Goal: Transaction & Acquisition: Purchase product/service

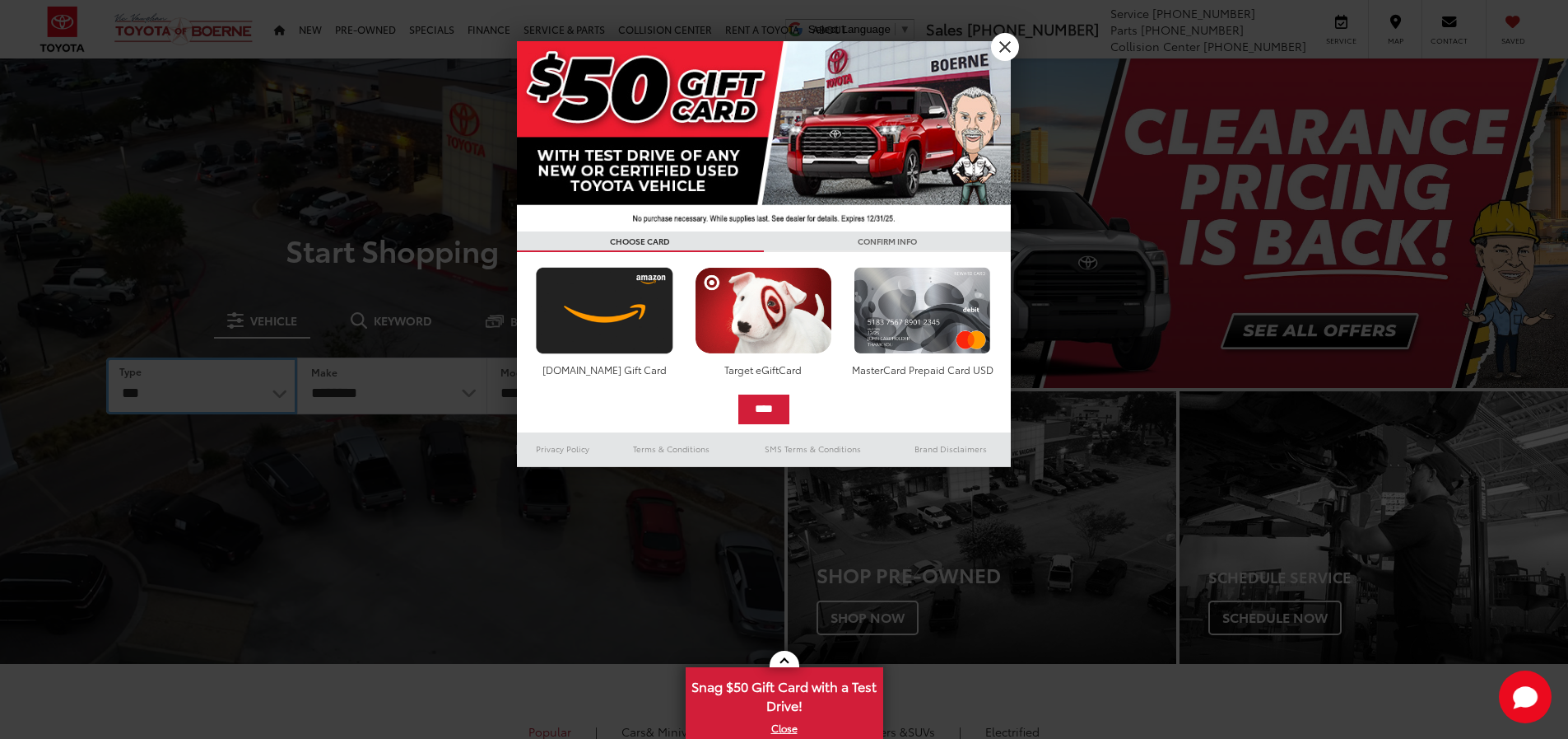
select select "******"
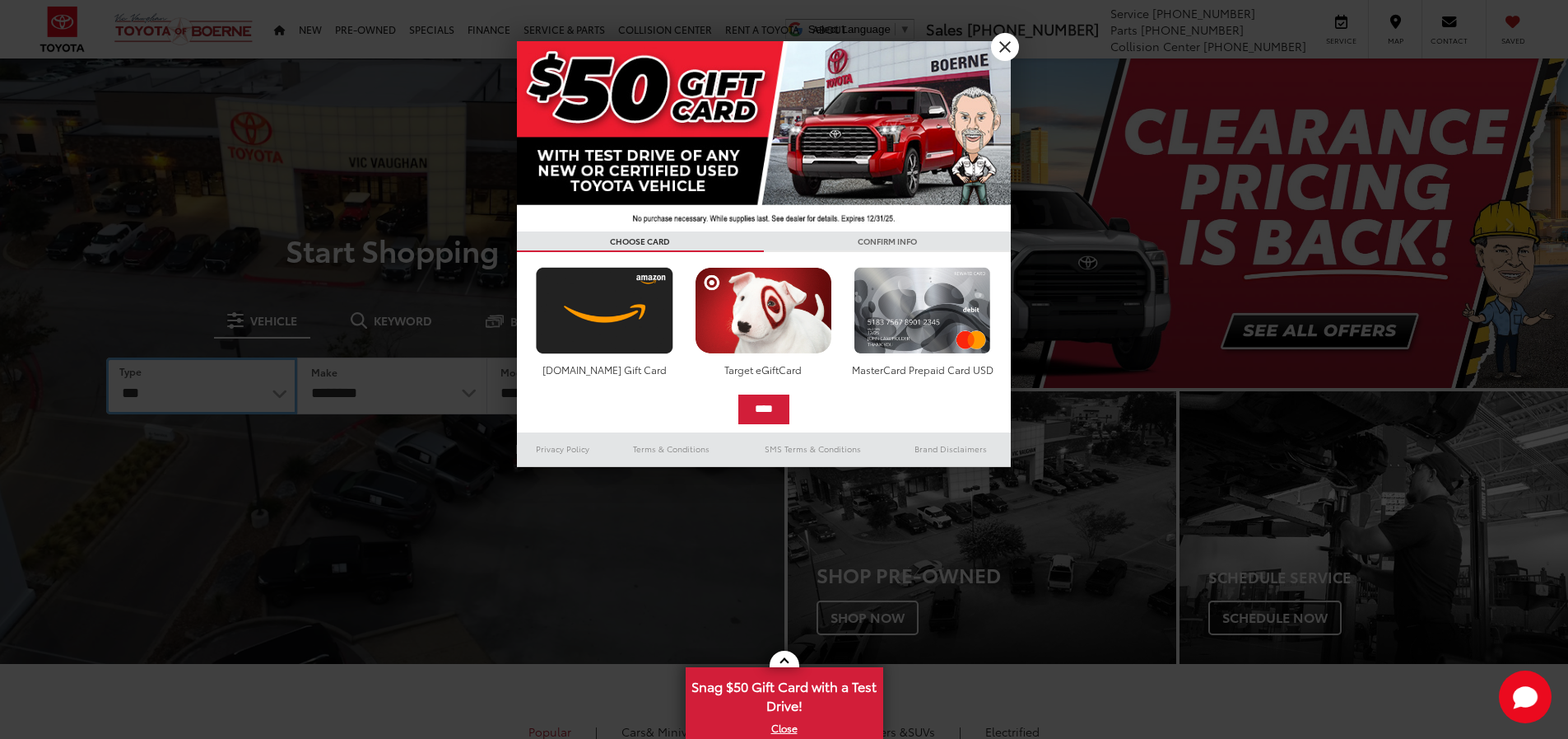
select select "******"
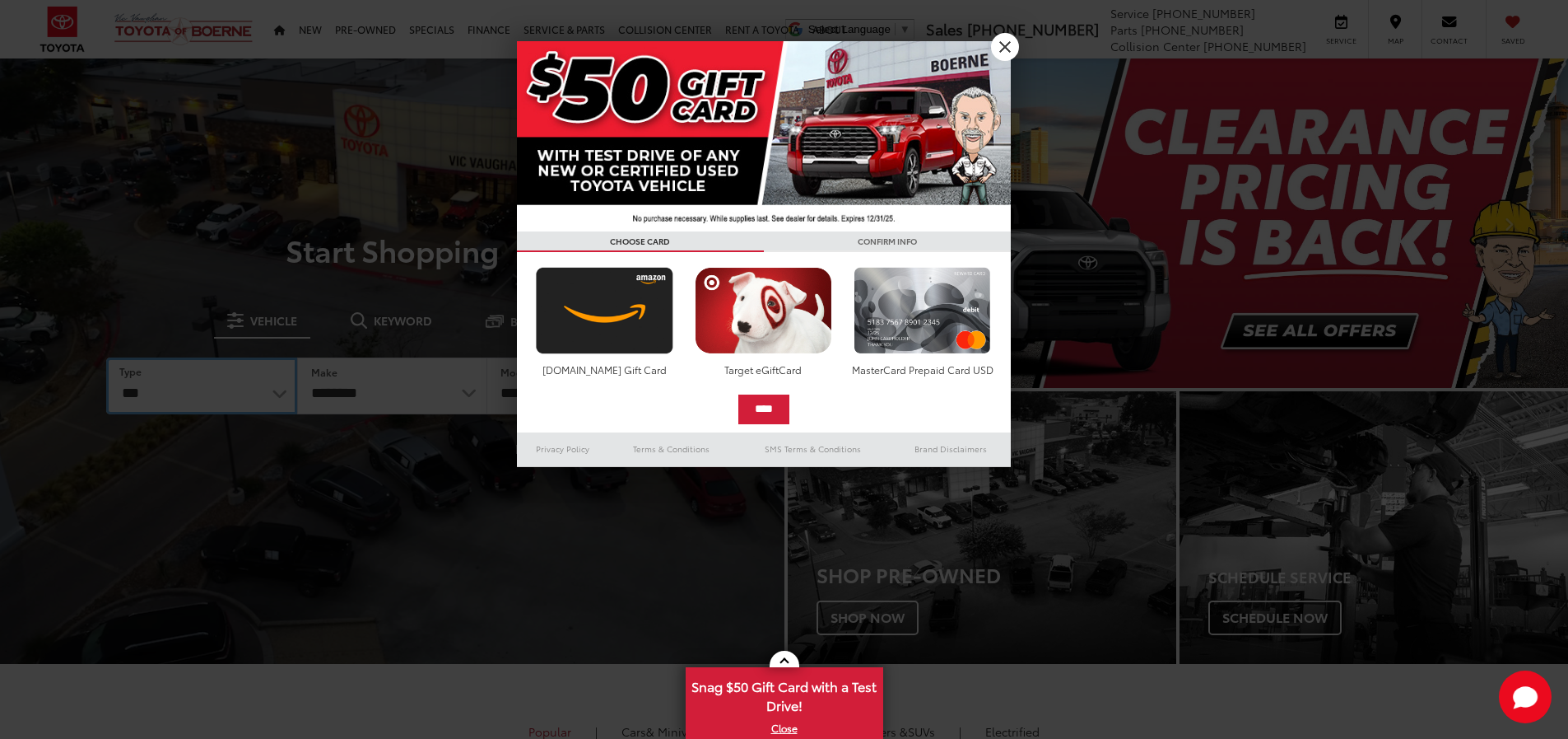
select select
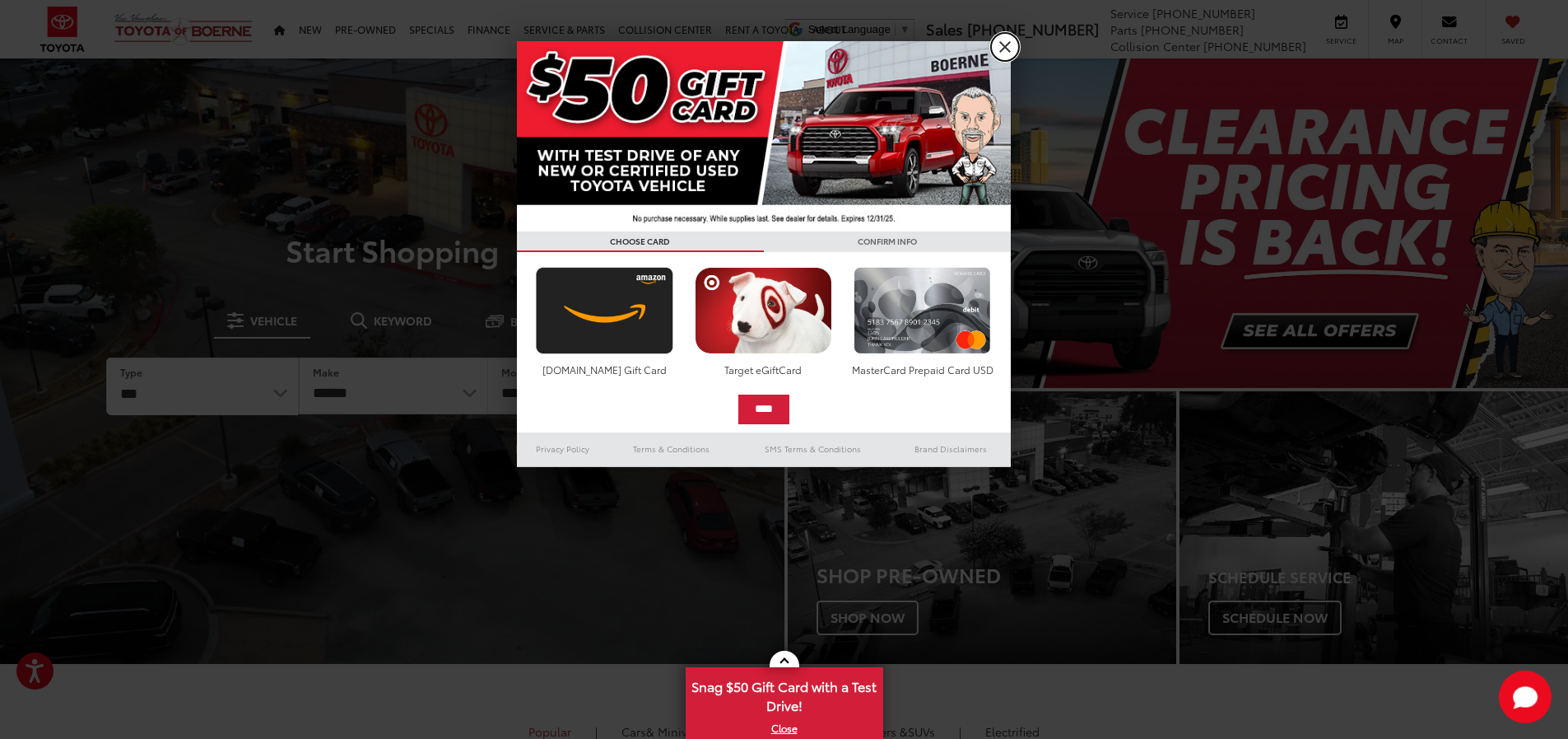
click at [1009, 51] on link "X" at bounding box center [1005, 47] width 28 height 28
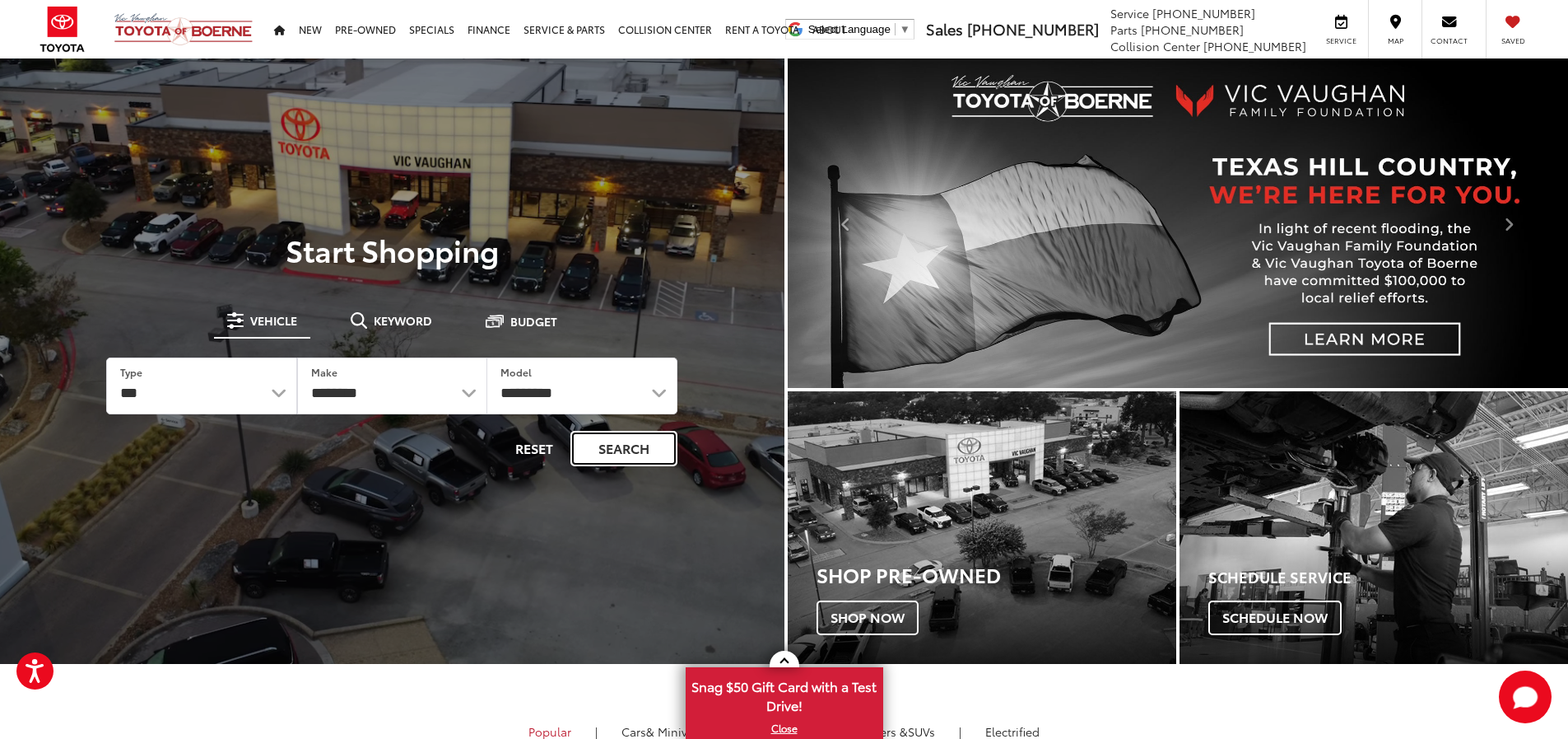
click at [651, 460] on button "Search" at bounding box center [624, 448] width 107 height 35
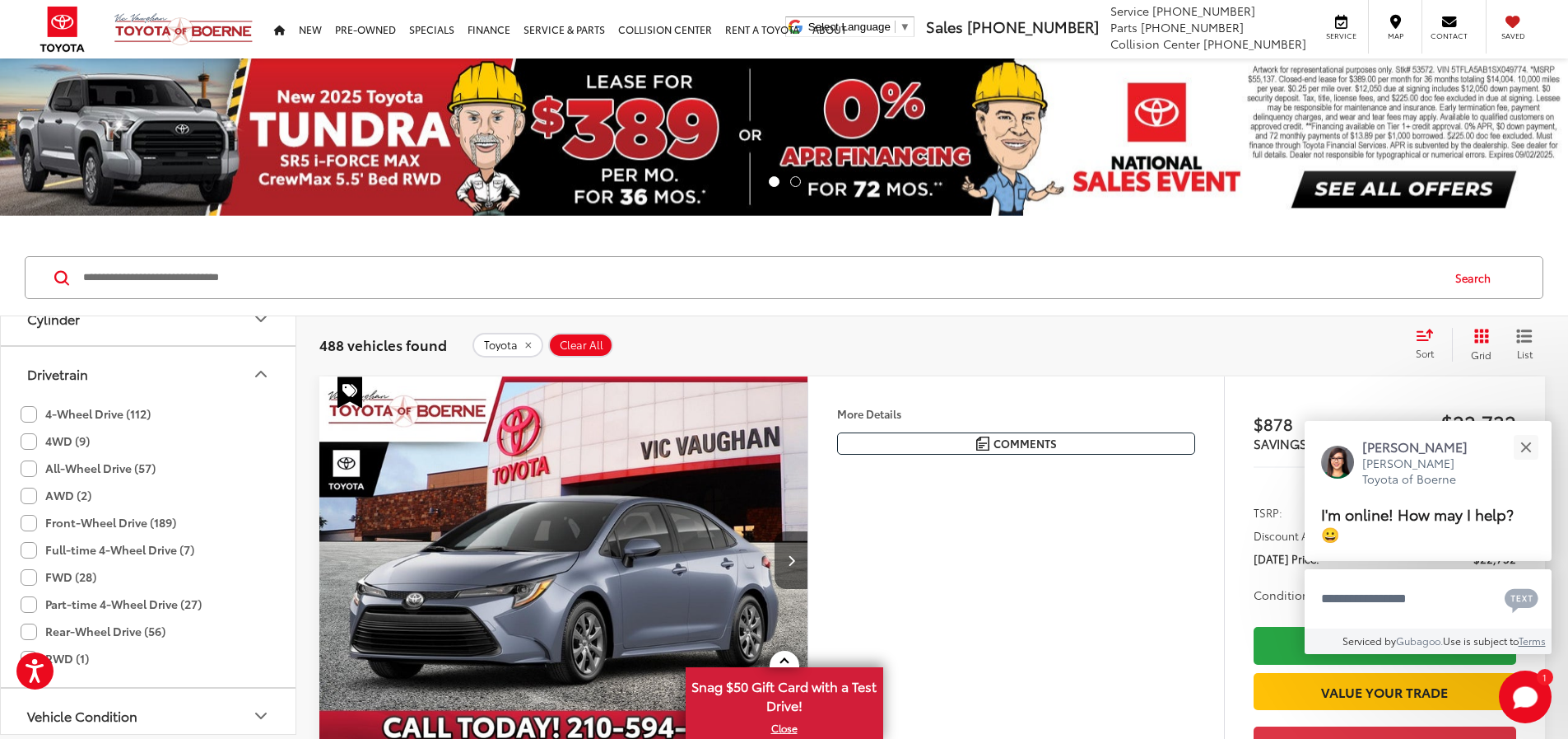
scroll to position [494, 0]
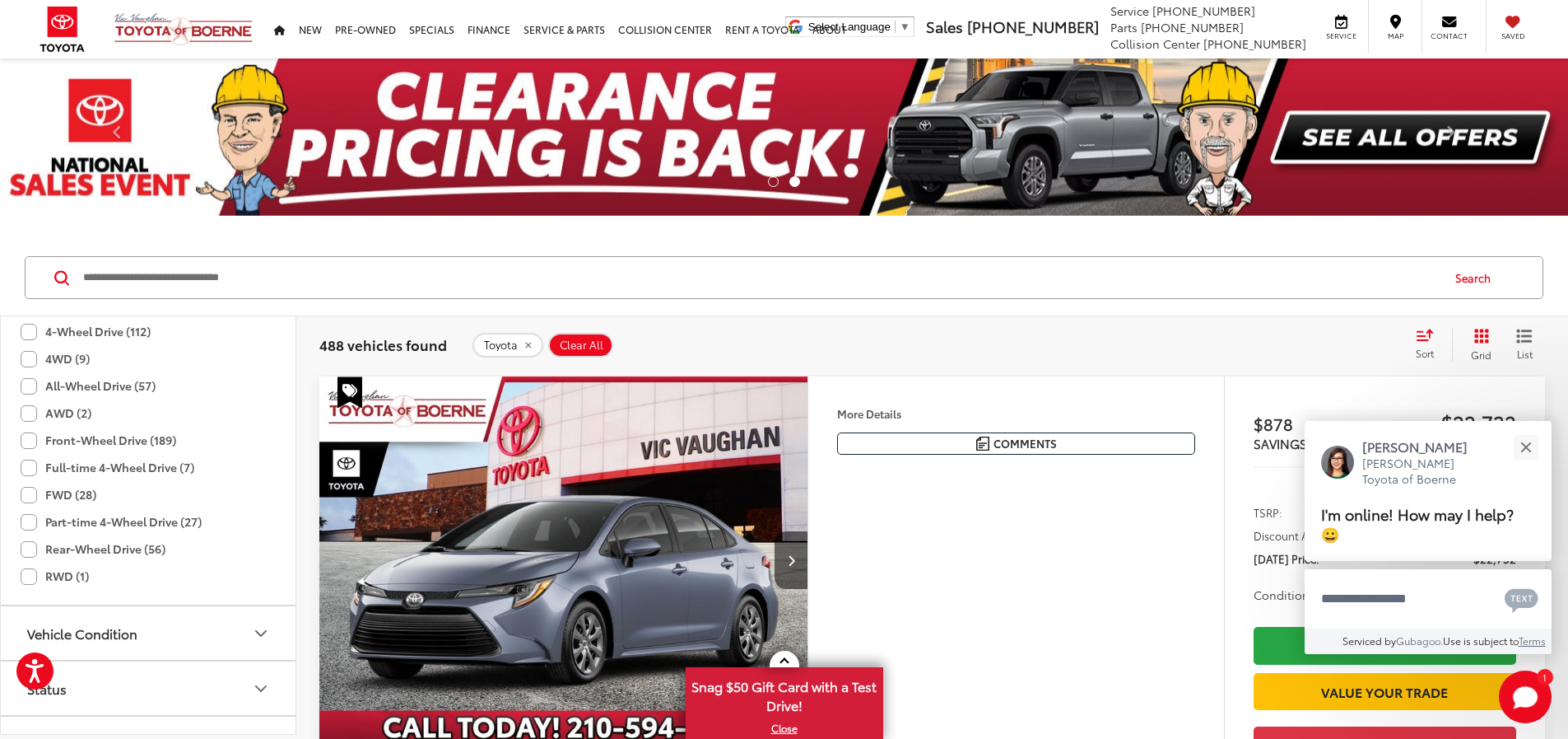
click at [36, 519] on label "Part-time 4-Wheel Drive (27)" at bounding box center [111, 521] width 181 height 27
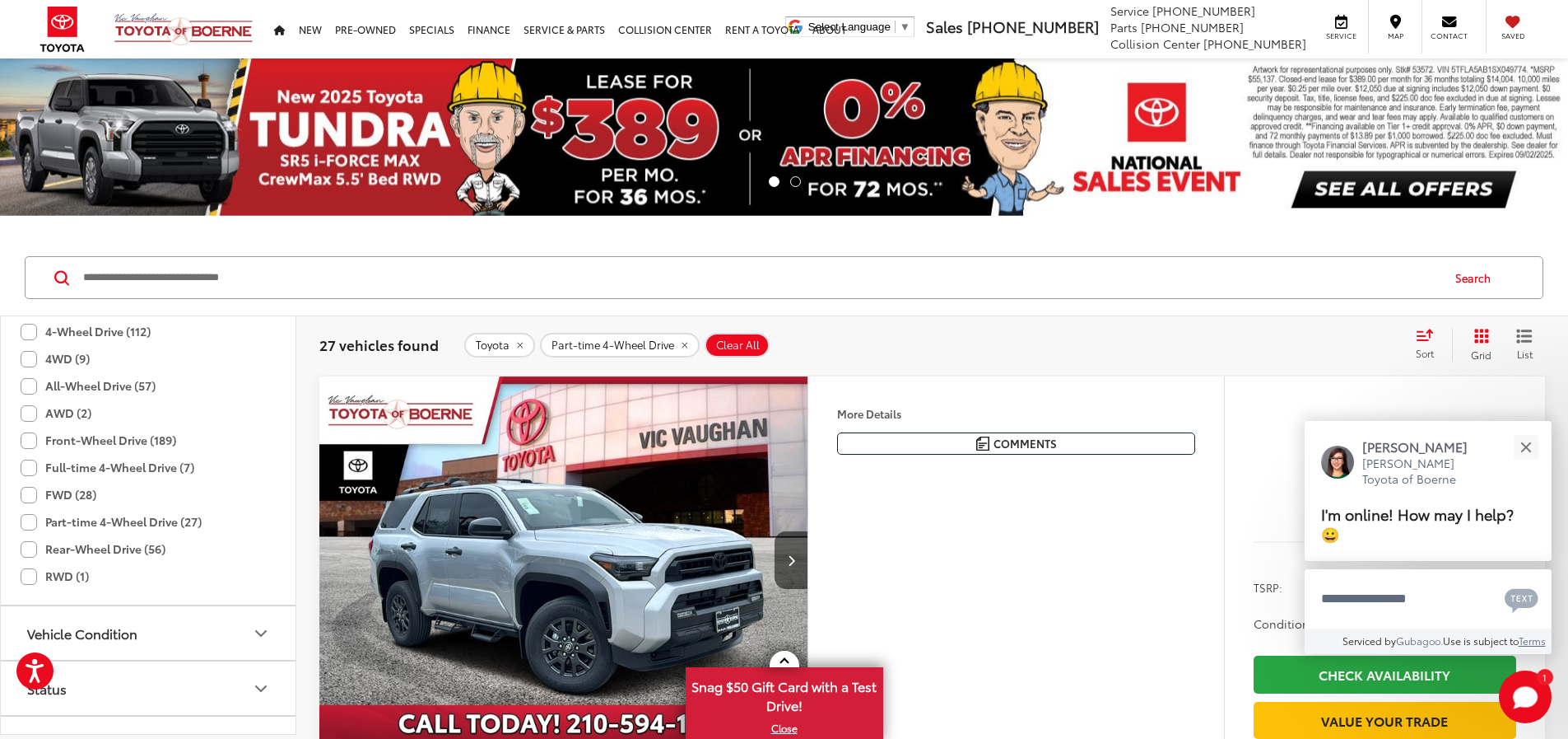
click at [26, 469] on label "Full-time 4-Wheel Drive (7)" at bounding box center [107, 467] width 173 height 27
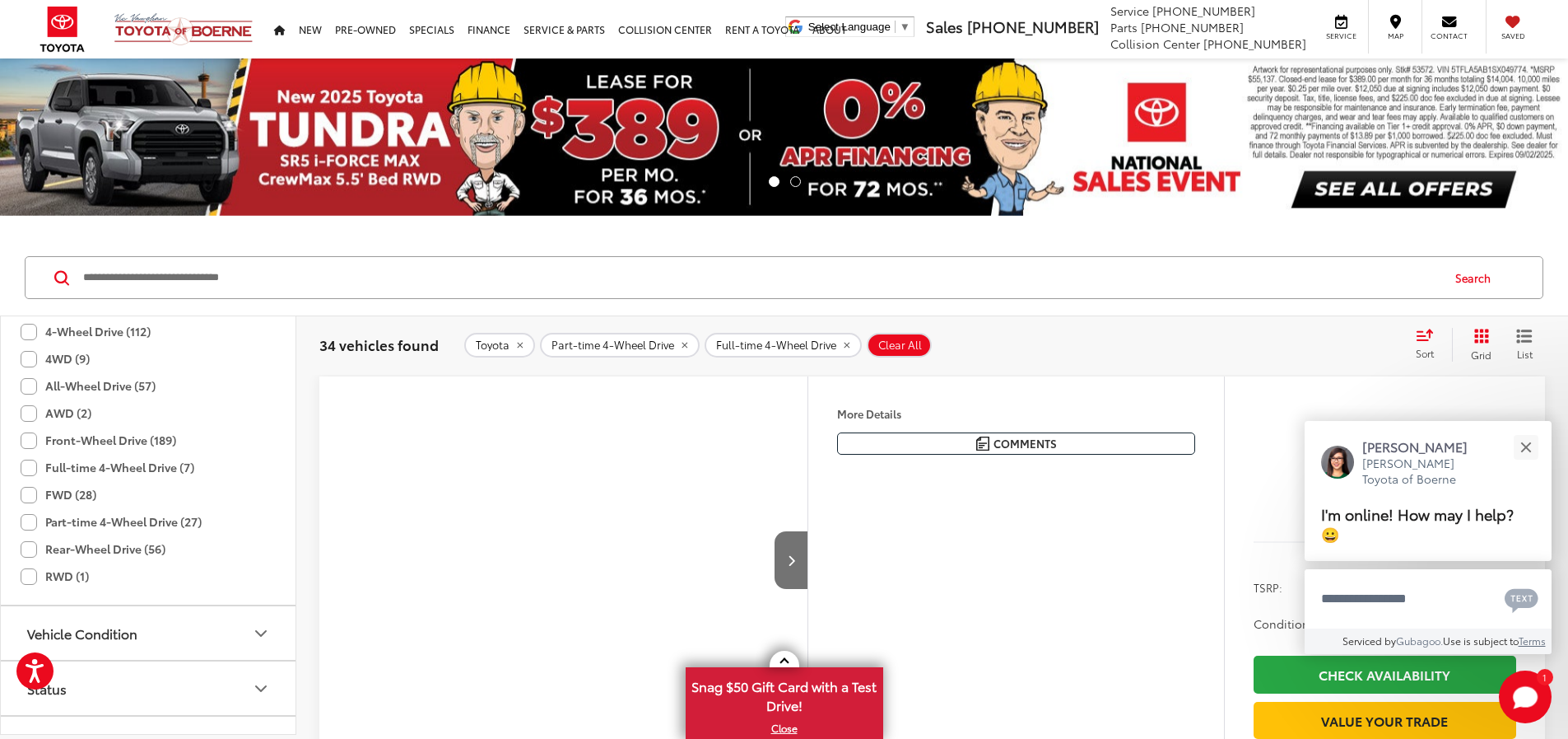
click at [23, 416] on label "AWD (2)" at bounding box center [55, 413] width 70 height 27
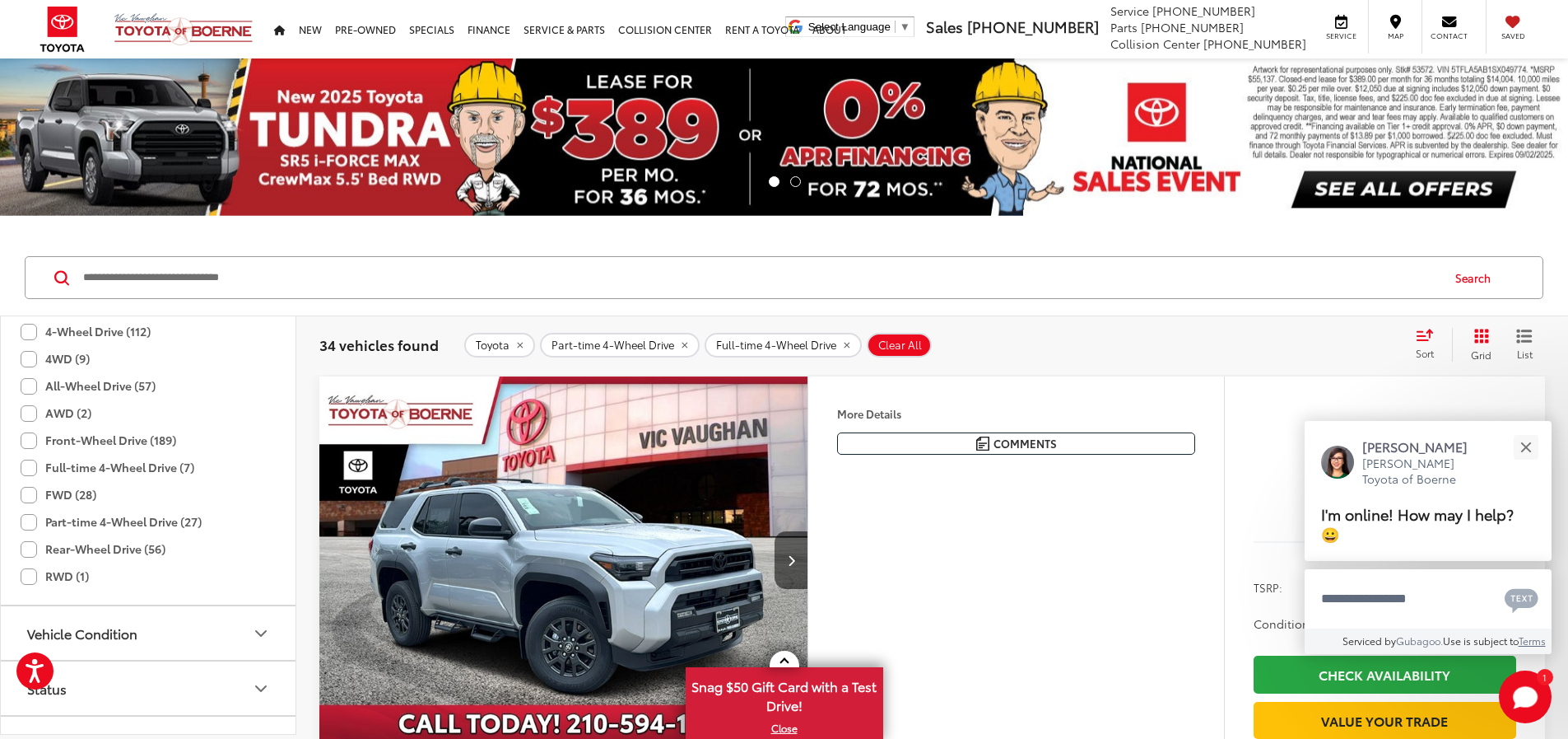
click at [32, 381] on label "All-Wheel Drive (57)" at bounding box center [87, 386] width 135 height 27
click at [25, 358] on label "4WD (9)" at bounding box center [55, 358] width 70 height 27
click at [31, 330] on label "4-Wheel Drive (112)" at bounding box center [85, 331] width 130 height 27
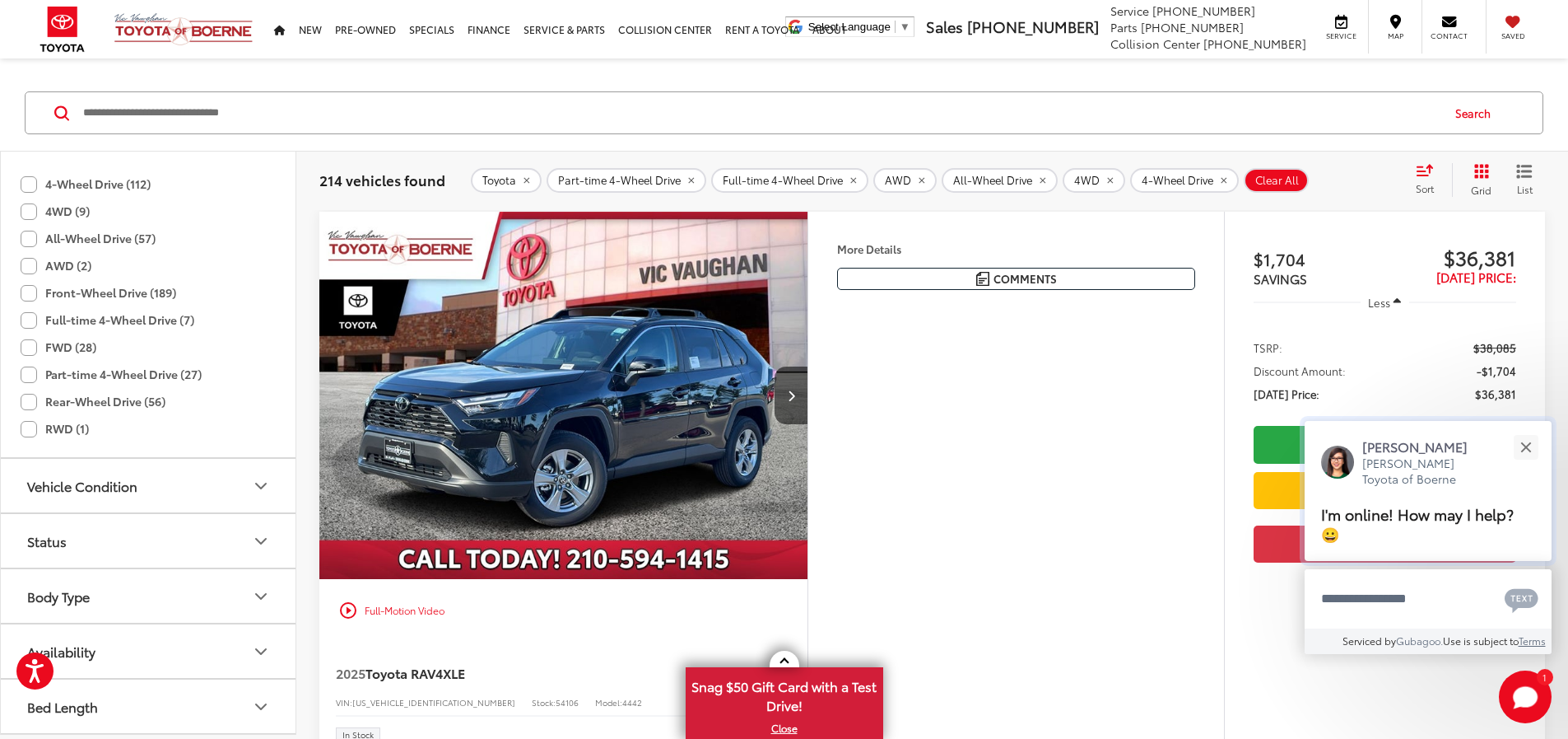
scroll to position [477, 0]
click at [1529, 449] on div "Close" at bounding box center [1526, 447] width 11 height 11
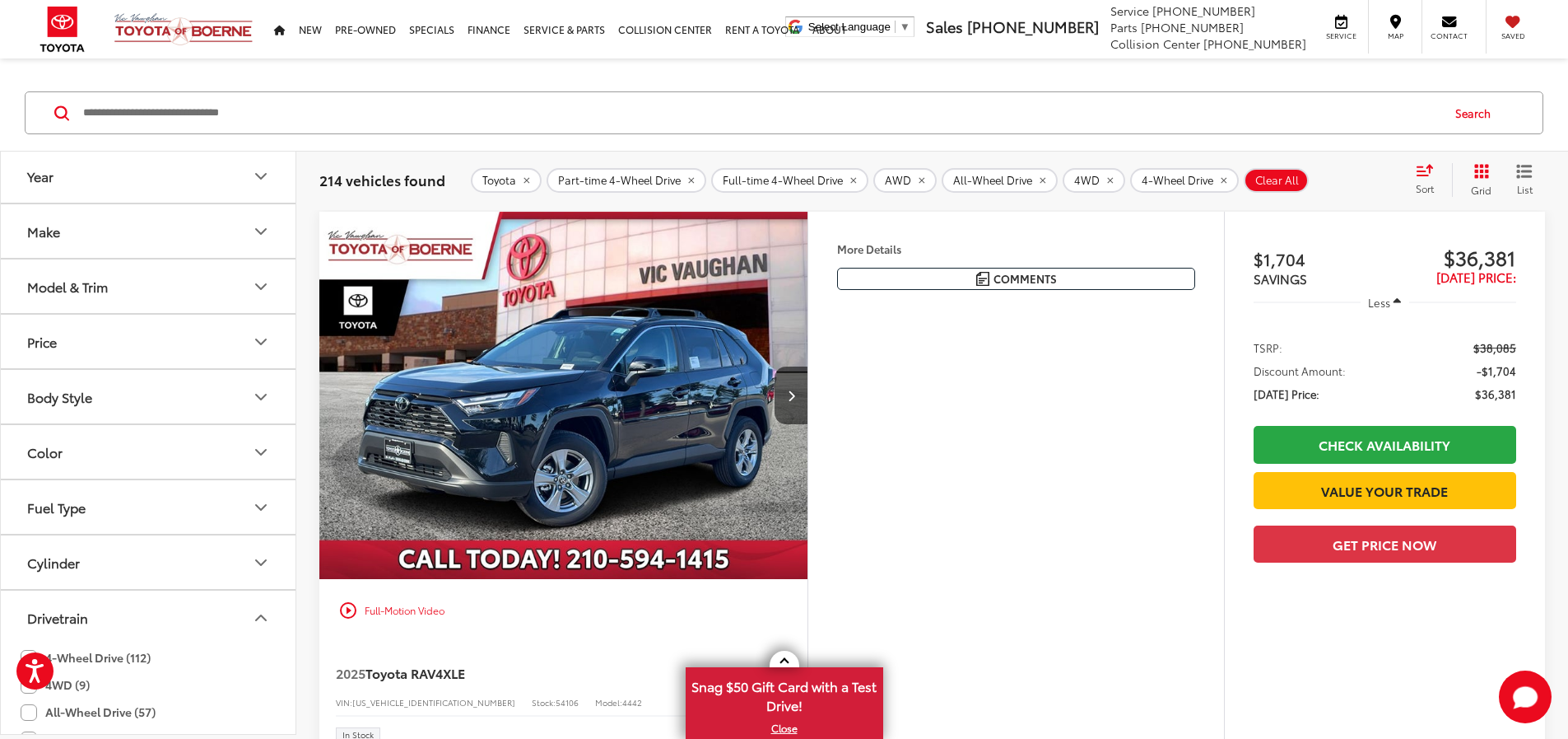
scroll to position [0, 0]
click at [134, 290] on button "Model & Trim" at bounding box center [149, 289] width 297 height 54
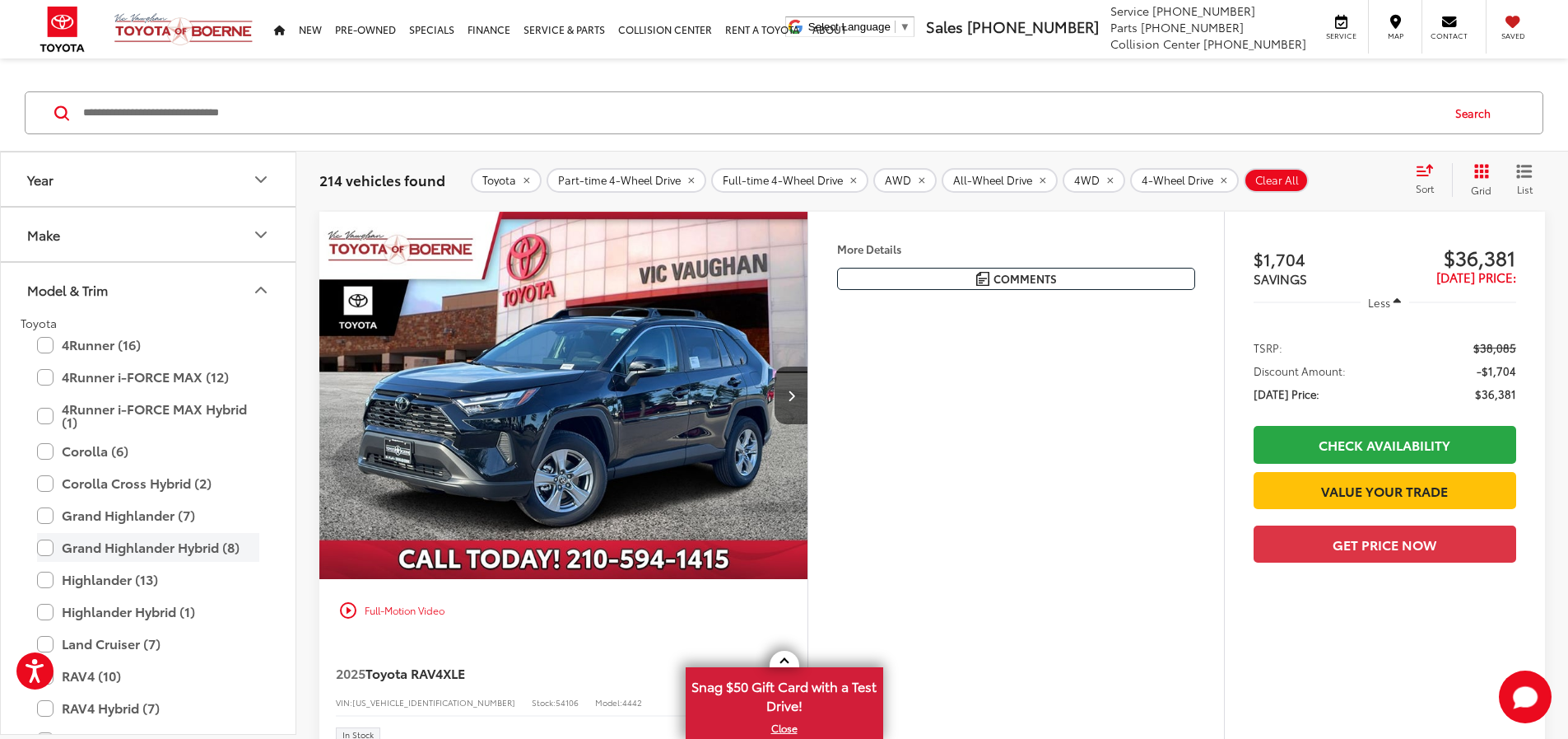
scroll to position [83, 0]
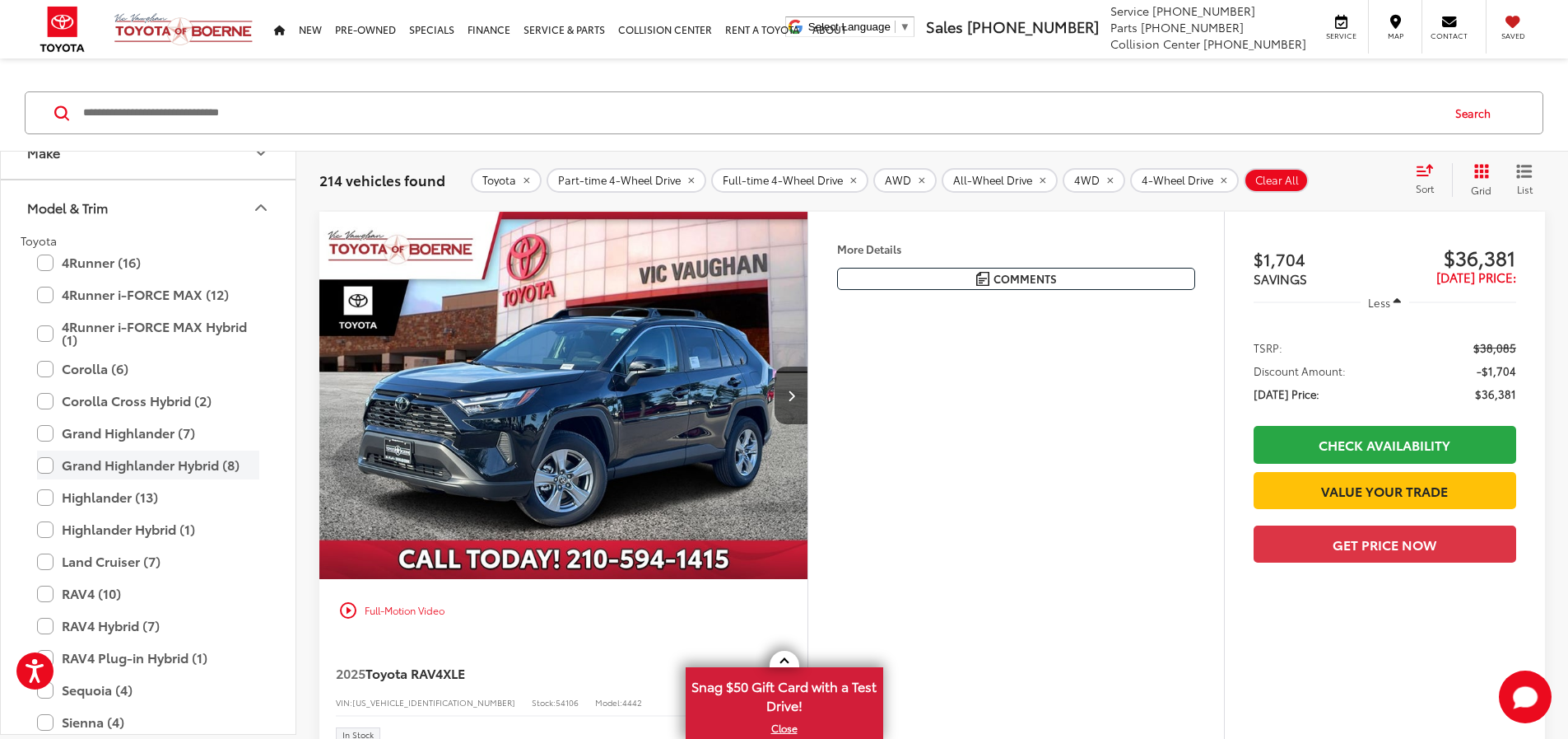
click at [40, 465] on label "Grand Highlander Hybrid (8)" at bounding box center [148, 464] width 222 height 29
click at [48, 428] on label "Grand Highlander (7)" at bounding box center [148, 432] width 222 height 29
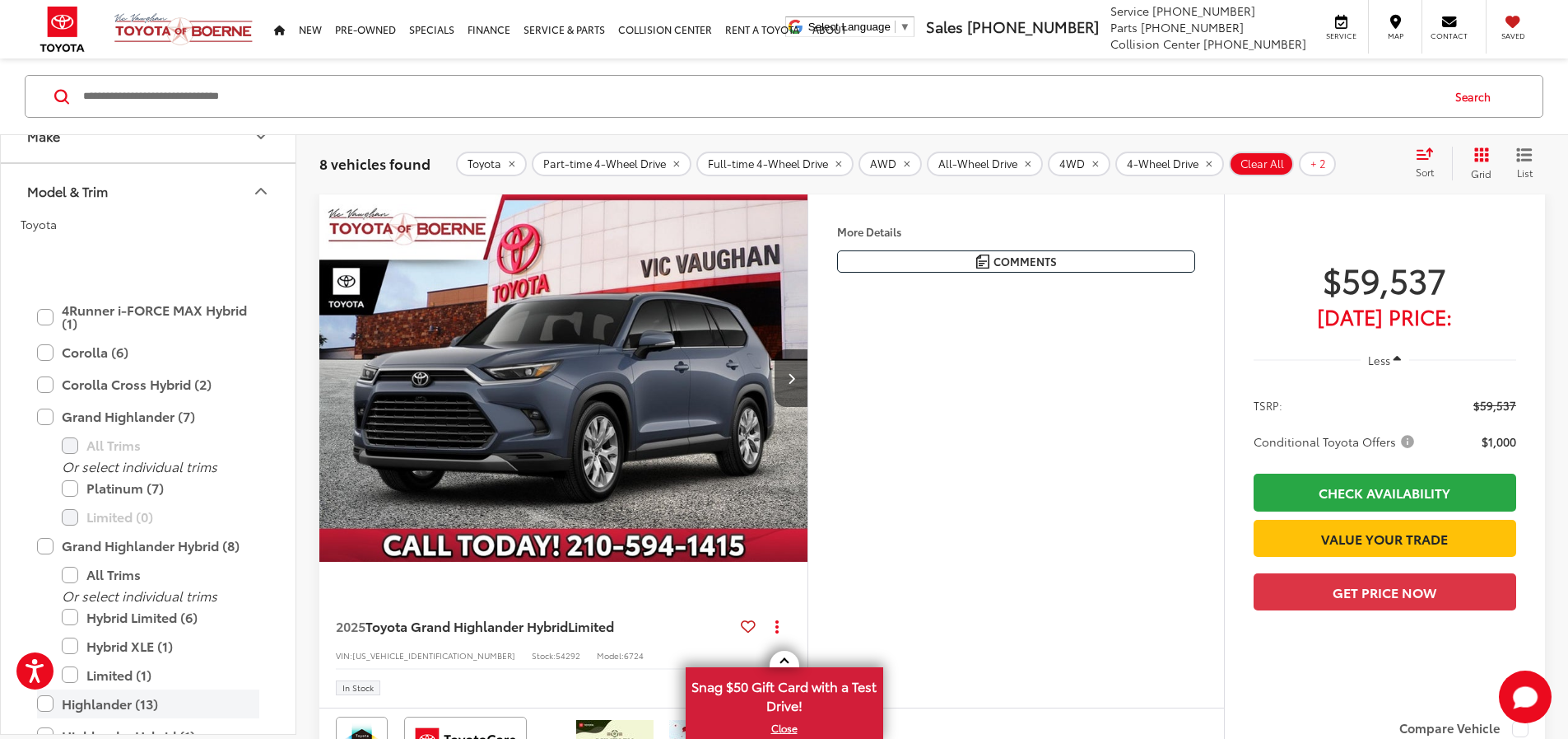
scroll to position [245, 0]
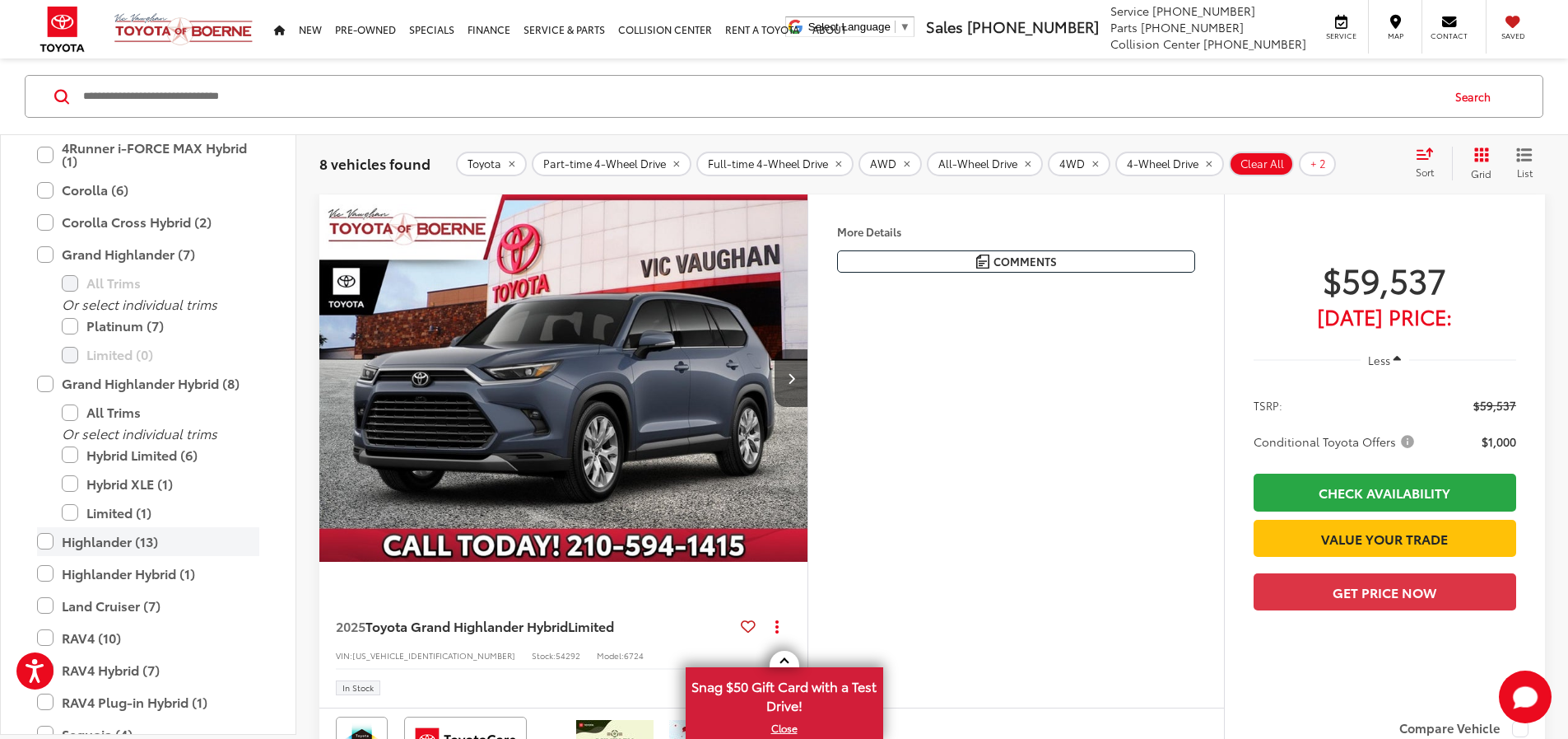
click at [43, 540] on label "Highlander (13)" at bounding box center [148, 541] width 222 height 29
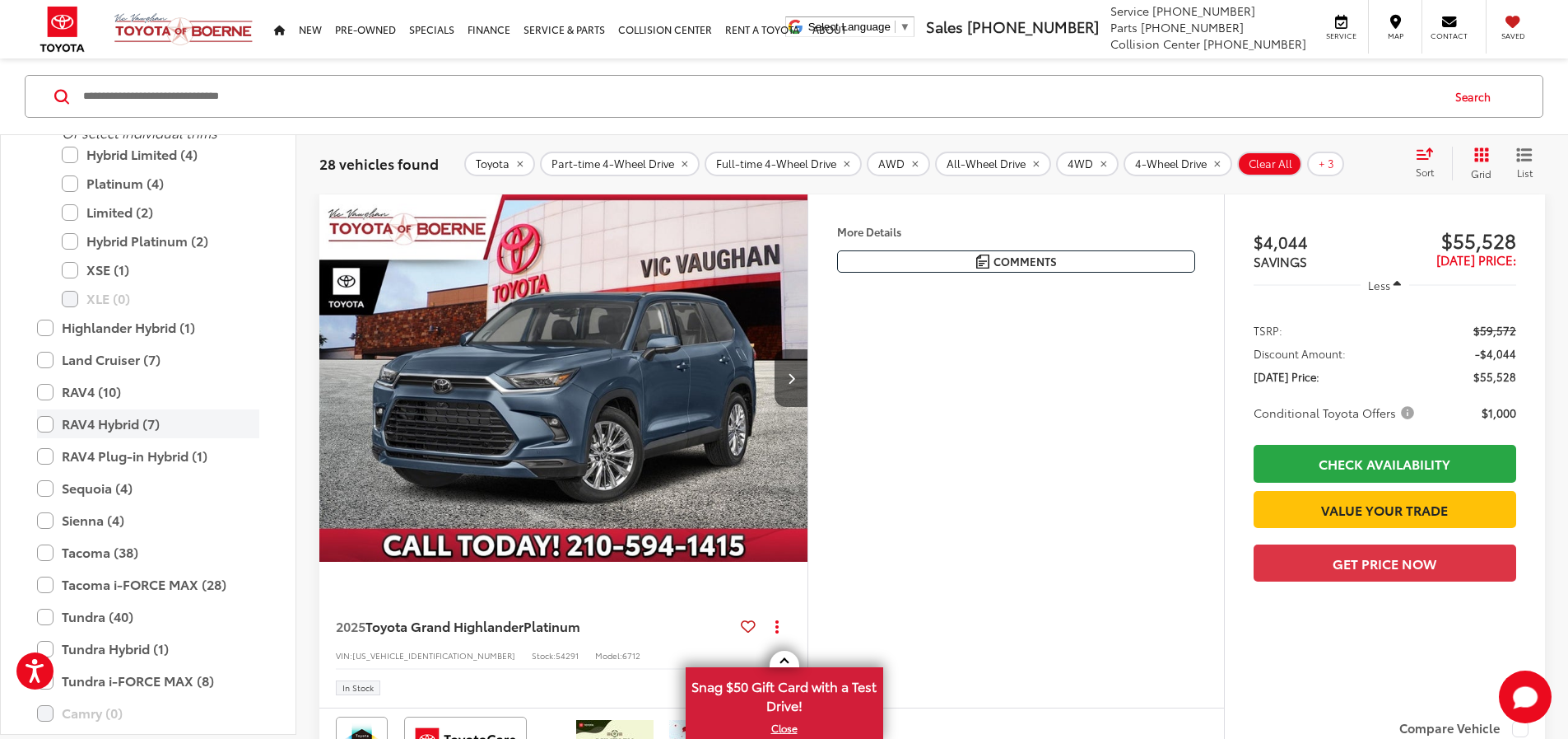
scroll to position [509, 0]
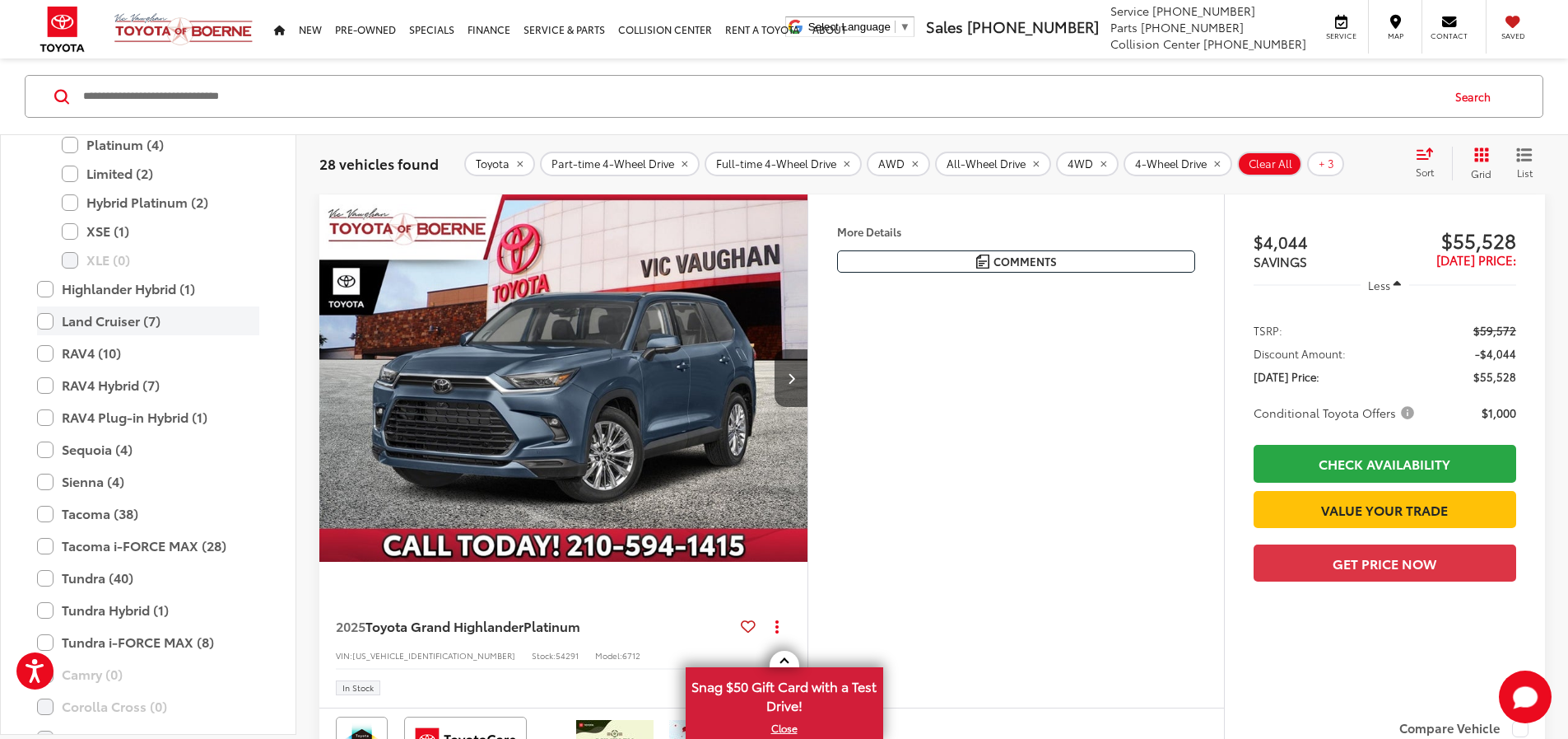
click at [47, 321] on label "Land Cruiser (7)" at bounding box center [148, 321] width 222 height 29
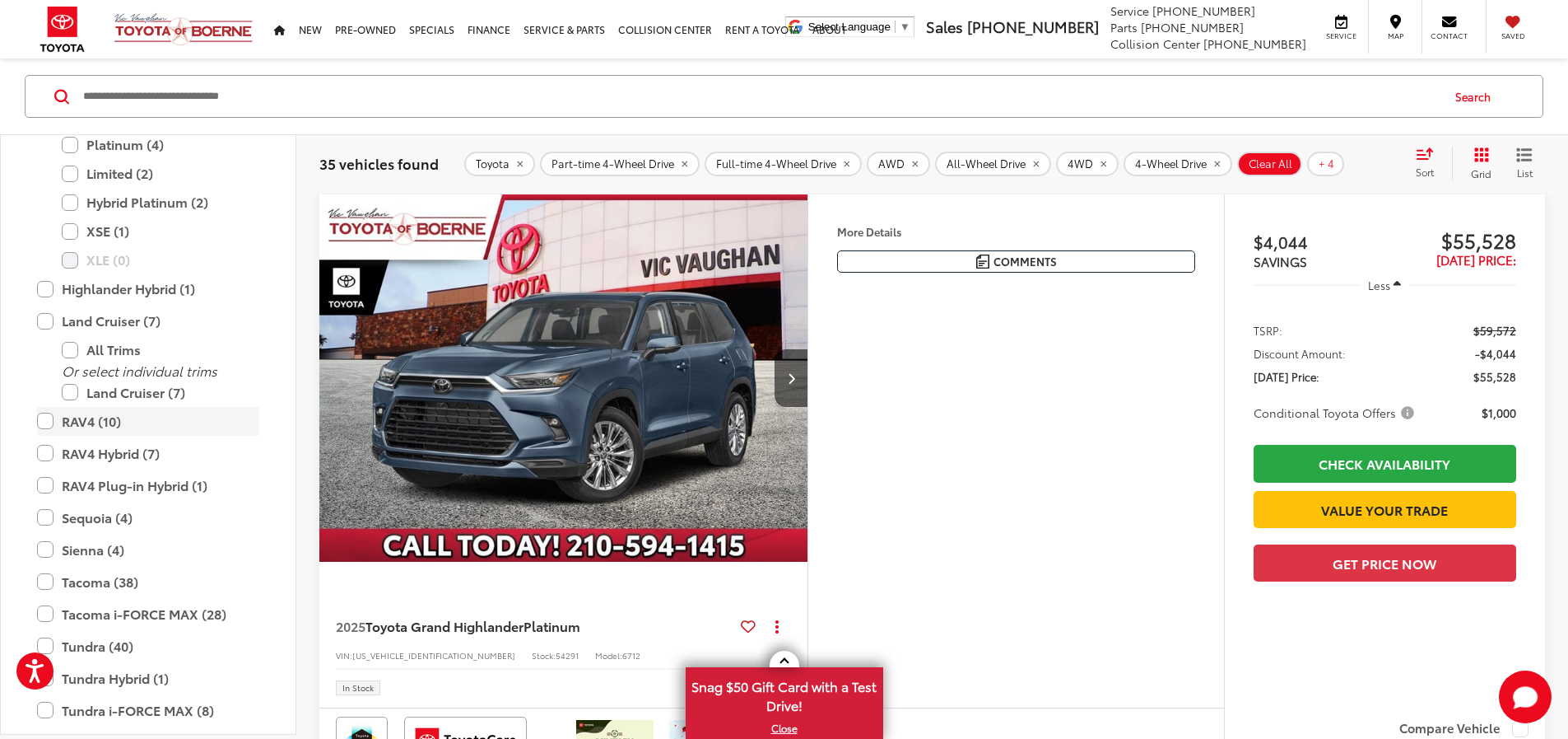
click at [42, 421] on label "RAV4 (10)" at bounding box center [148, 420] width 222 height 29
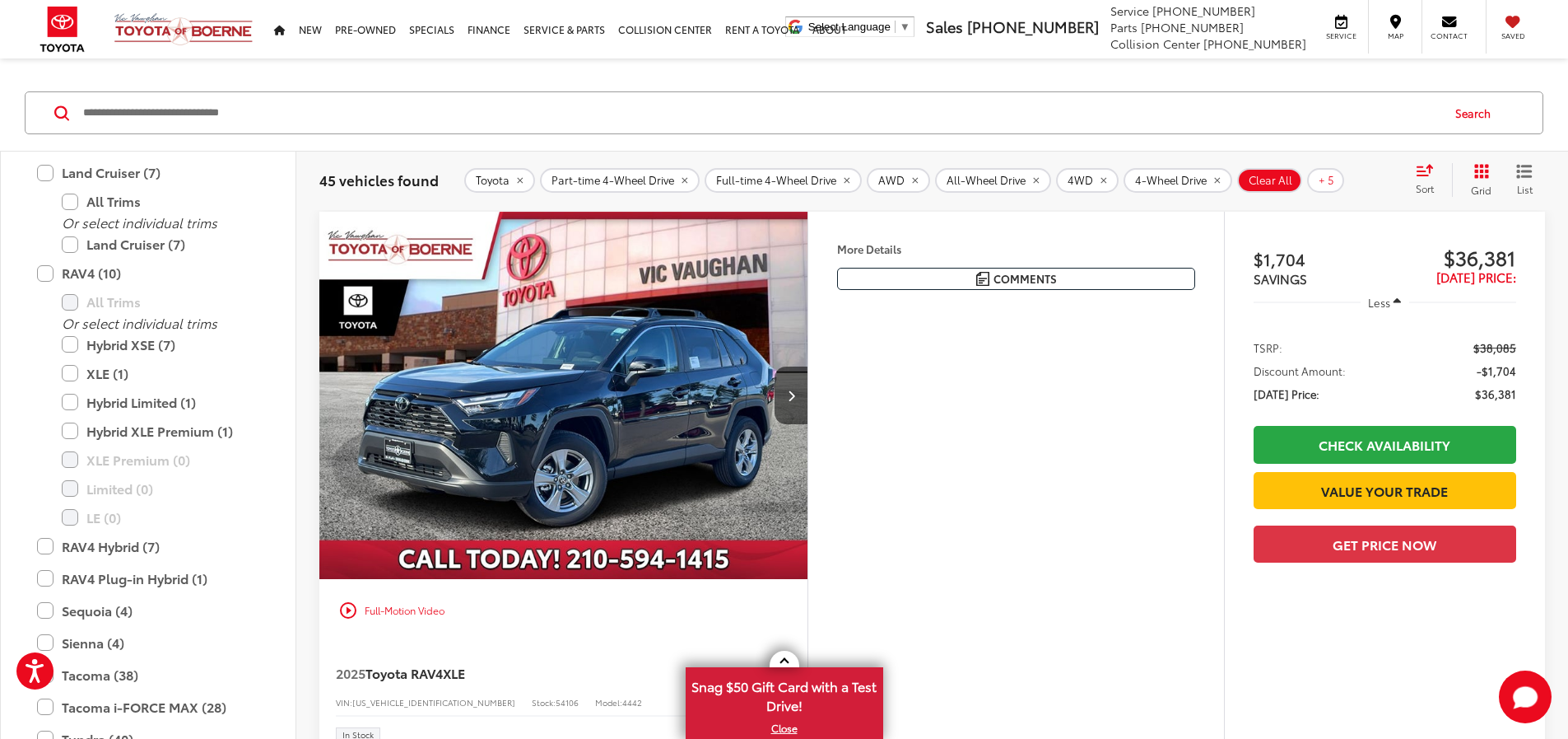
scroll to position [248, 0]
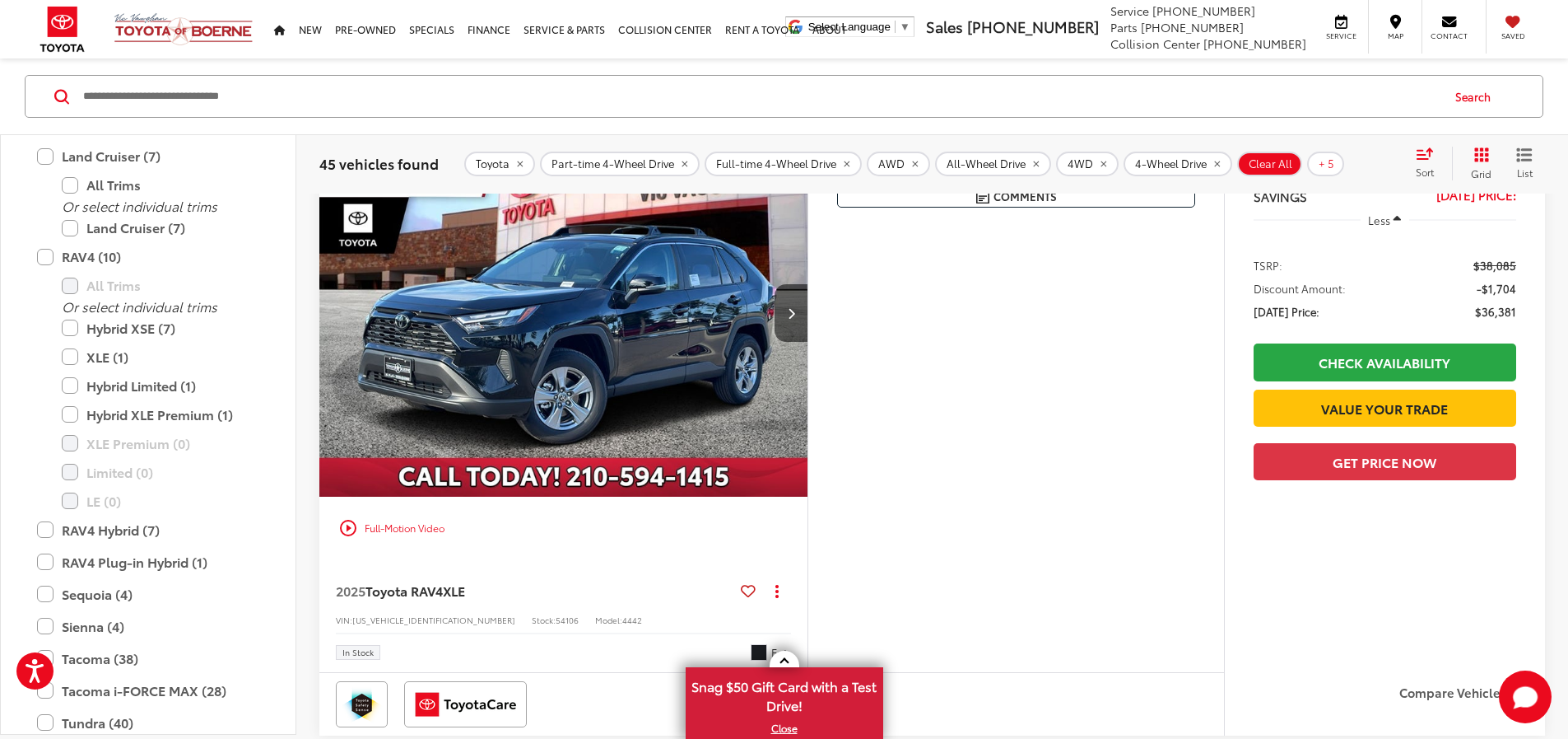
click at [1424, 162] on div "Sort" at bounding box center [1430, 162] width 44 height 33
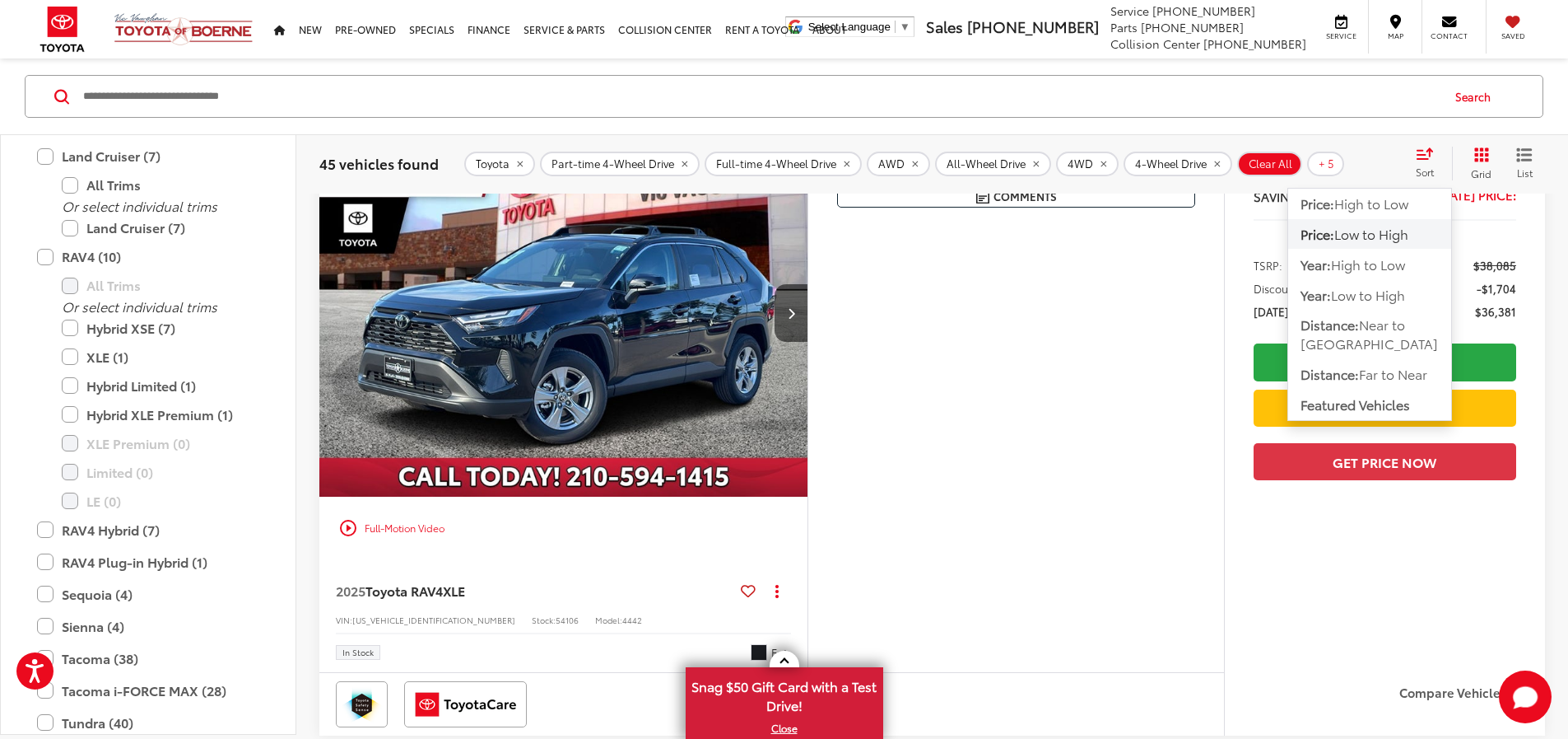
click at [1340, 233] on span "Low to High" at bounding box center [1372, 233] width 74 height 19
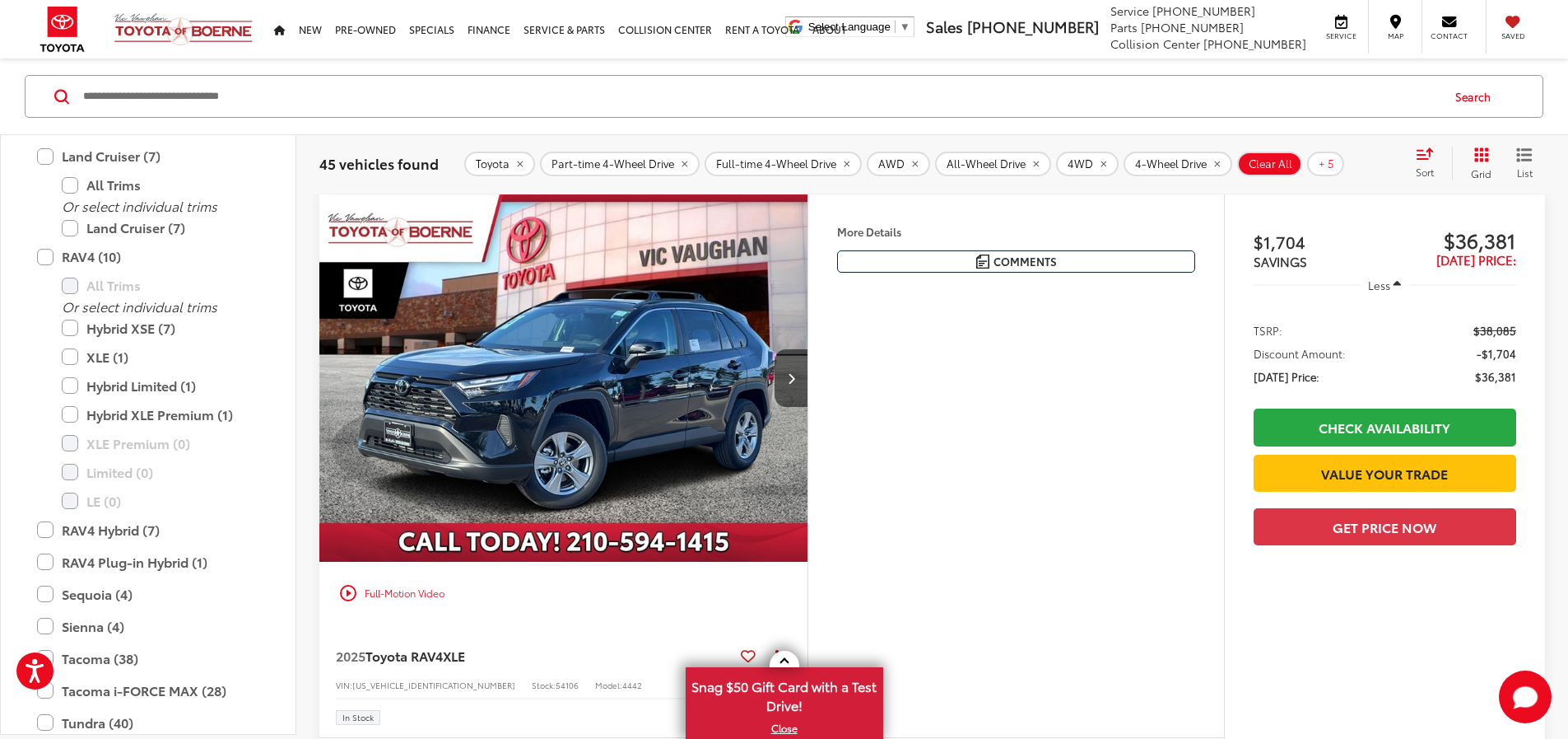
scroll to position [264, 0]
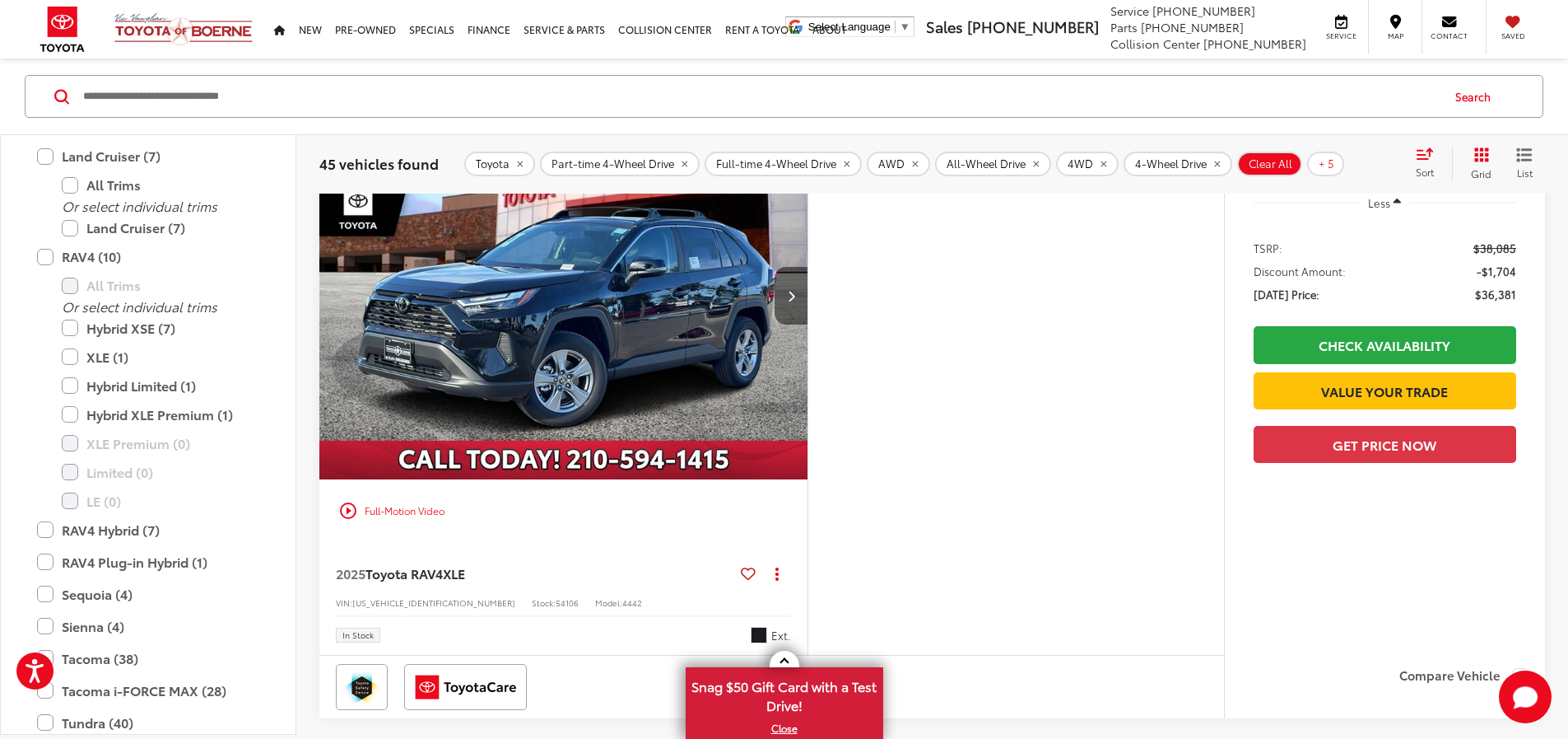
click at [807, 324] on button "Next image" at bounding box center [791, 295] width 33 height 57
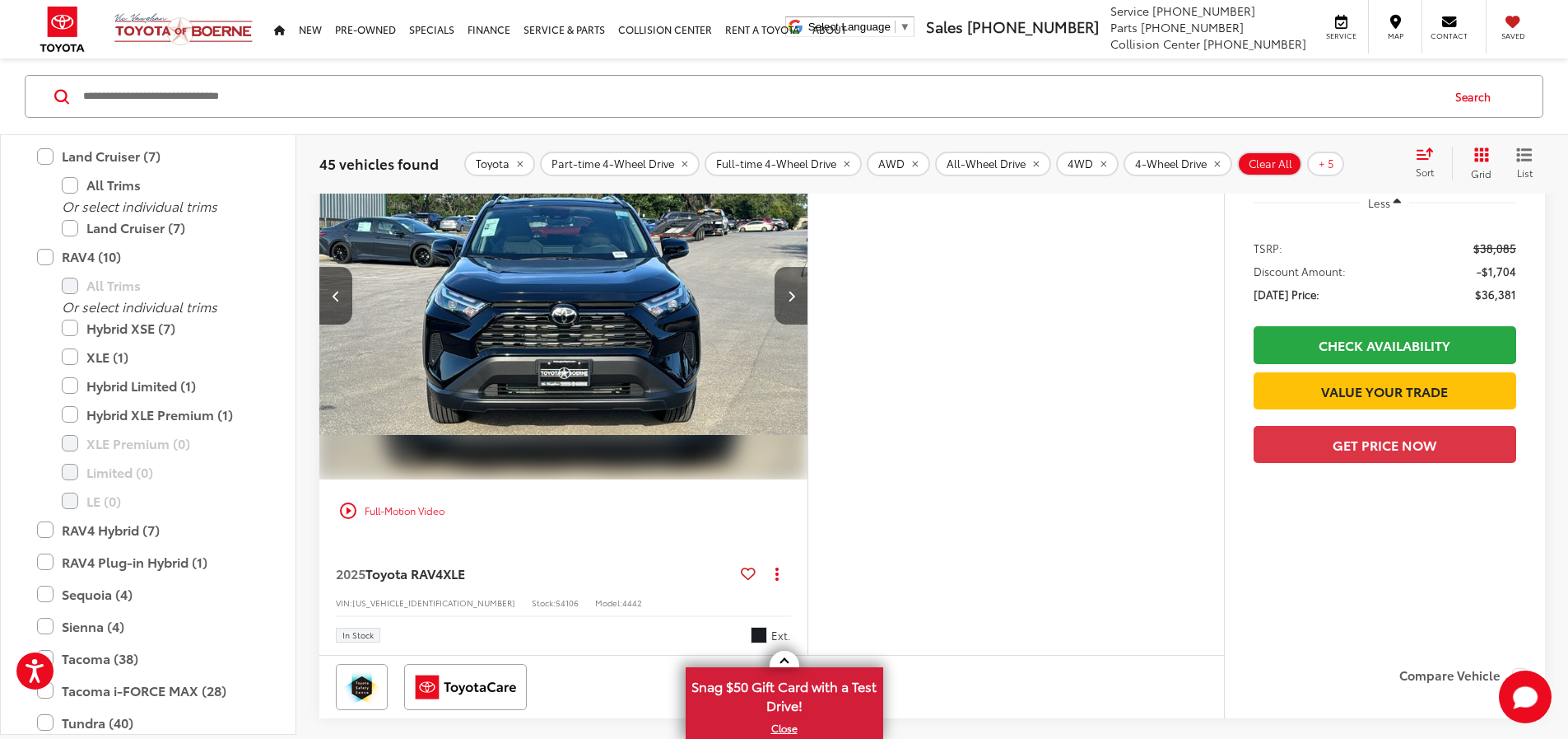
click at [807, 324] on button "Next image" at bounding box center [791, 295] width 33 height 57
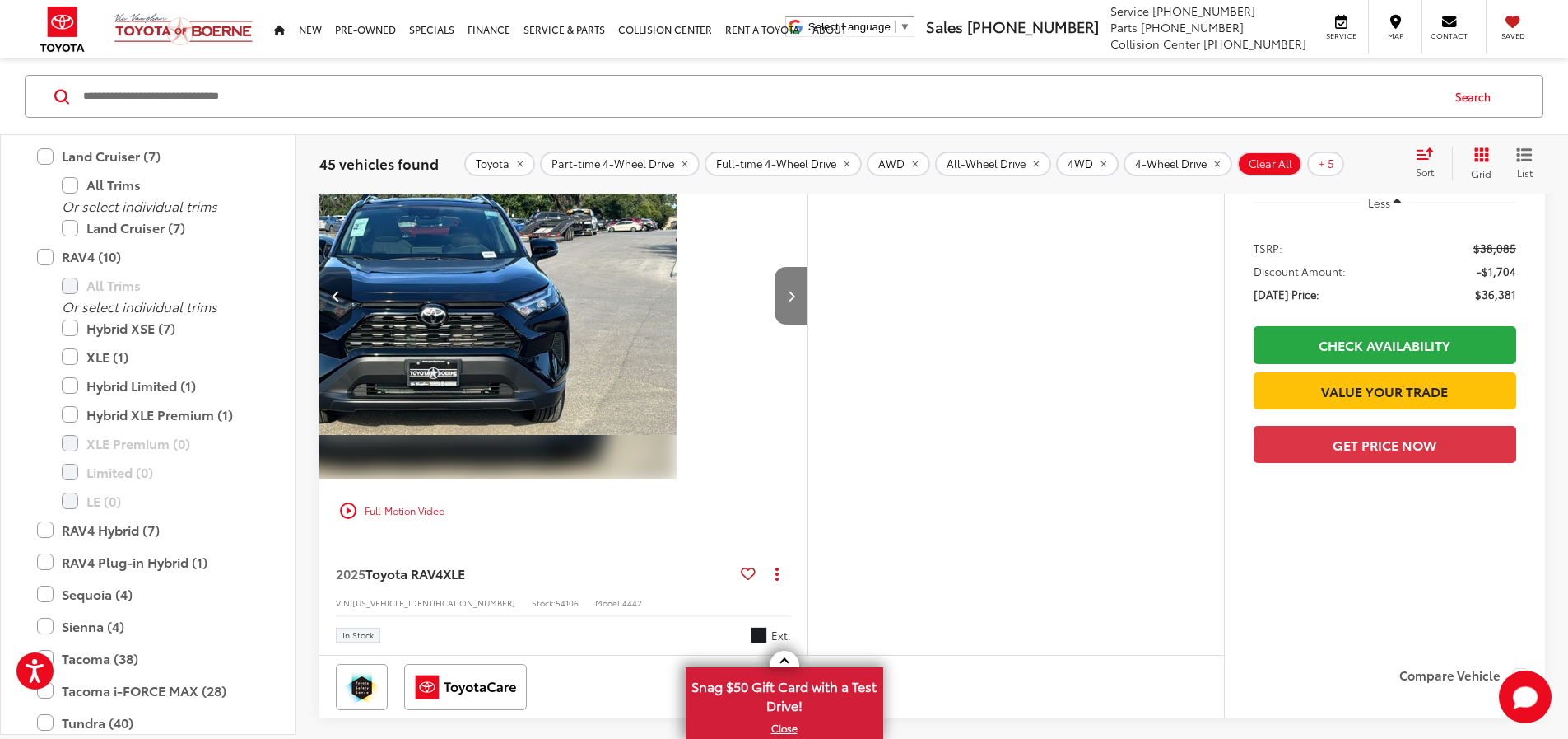
scroll to position [0, 1248]
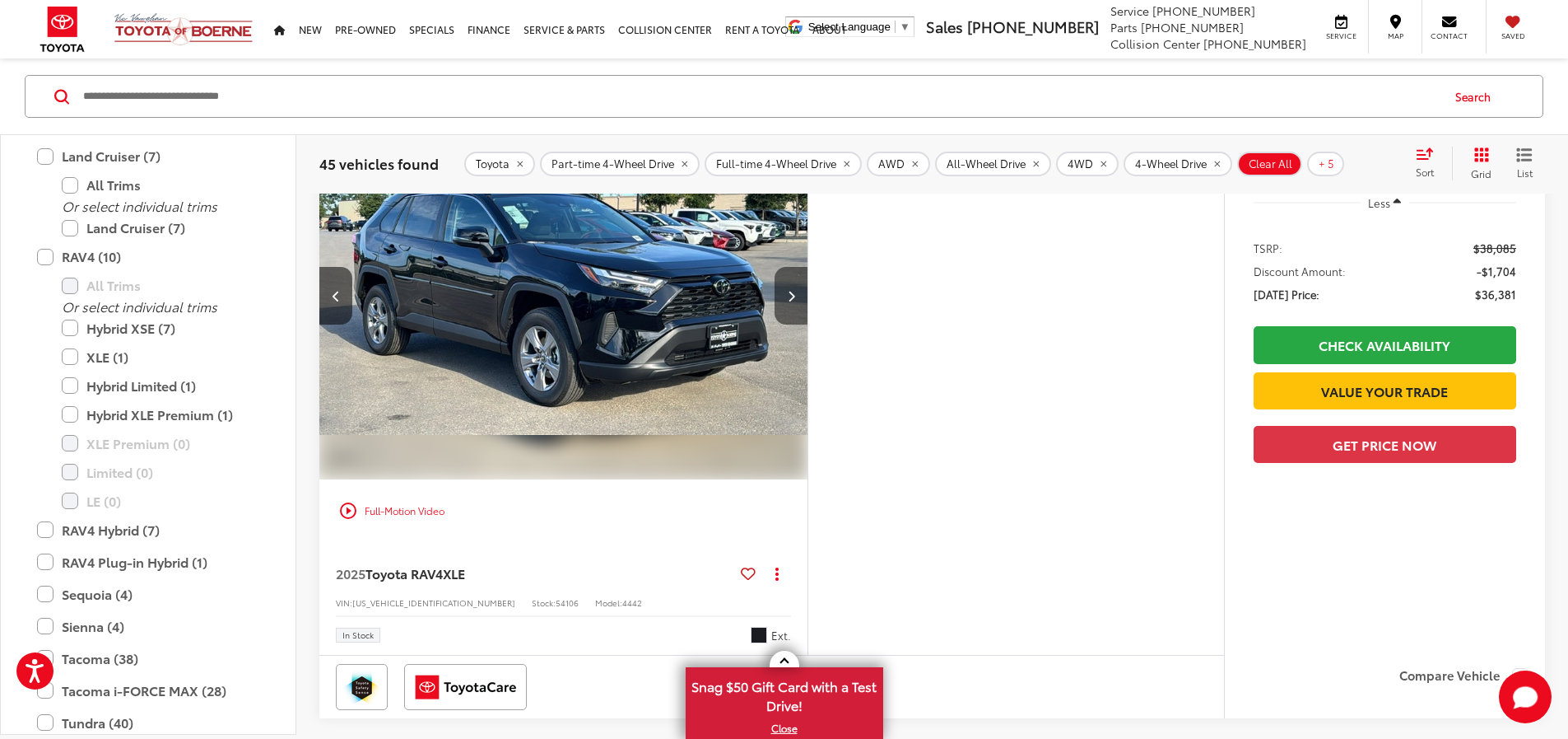
click at [795, 301] on icon "Next image" at bounding box center [791, 295] width 7 height 11
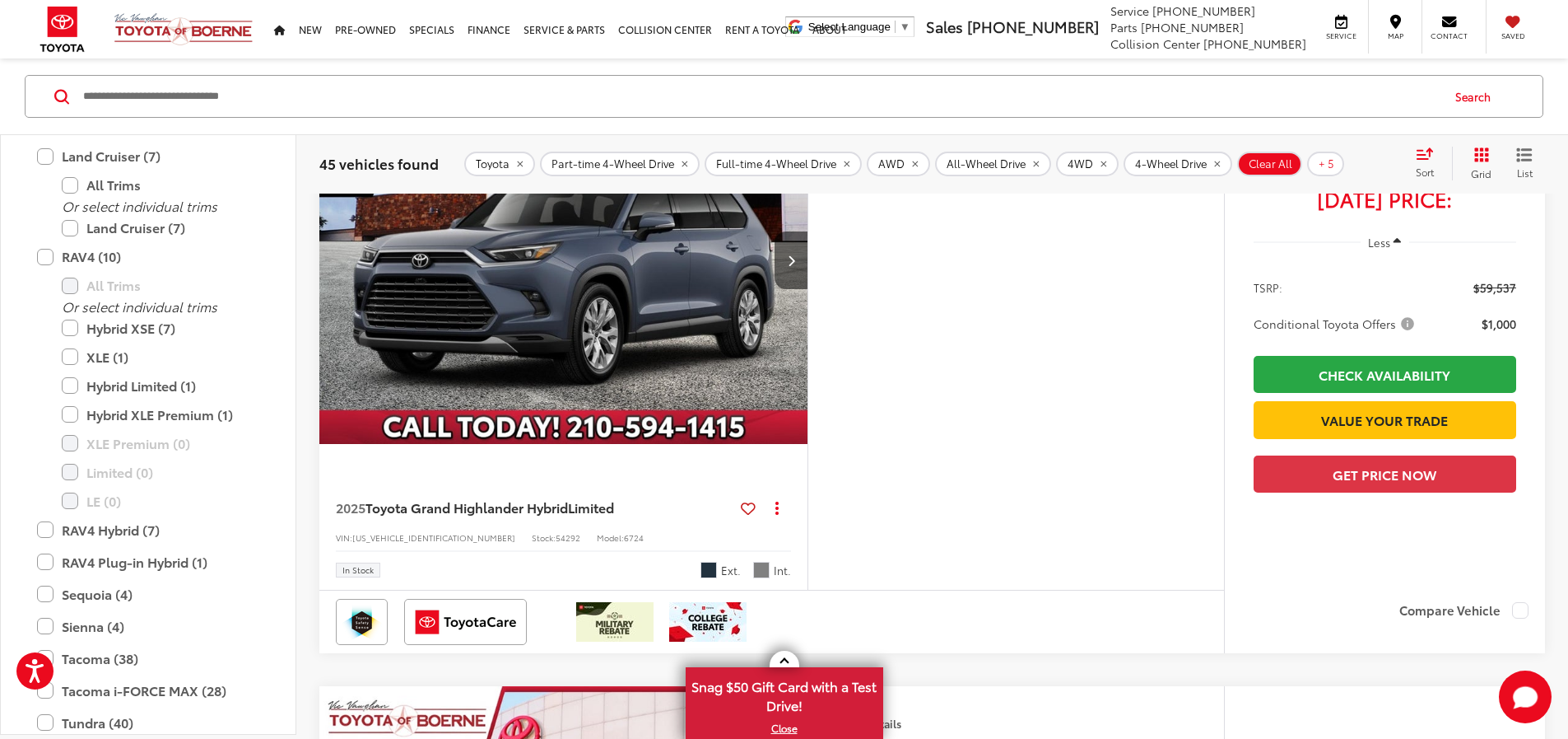
scroll to position [3147, 0]
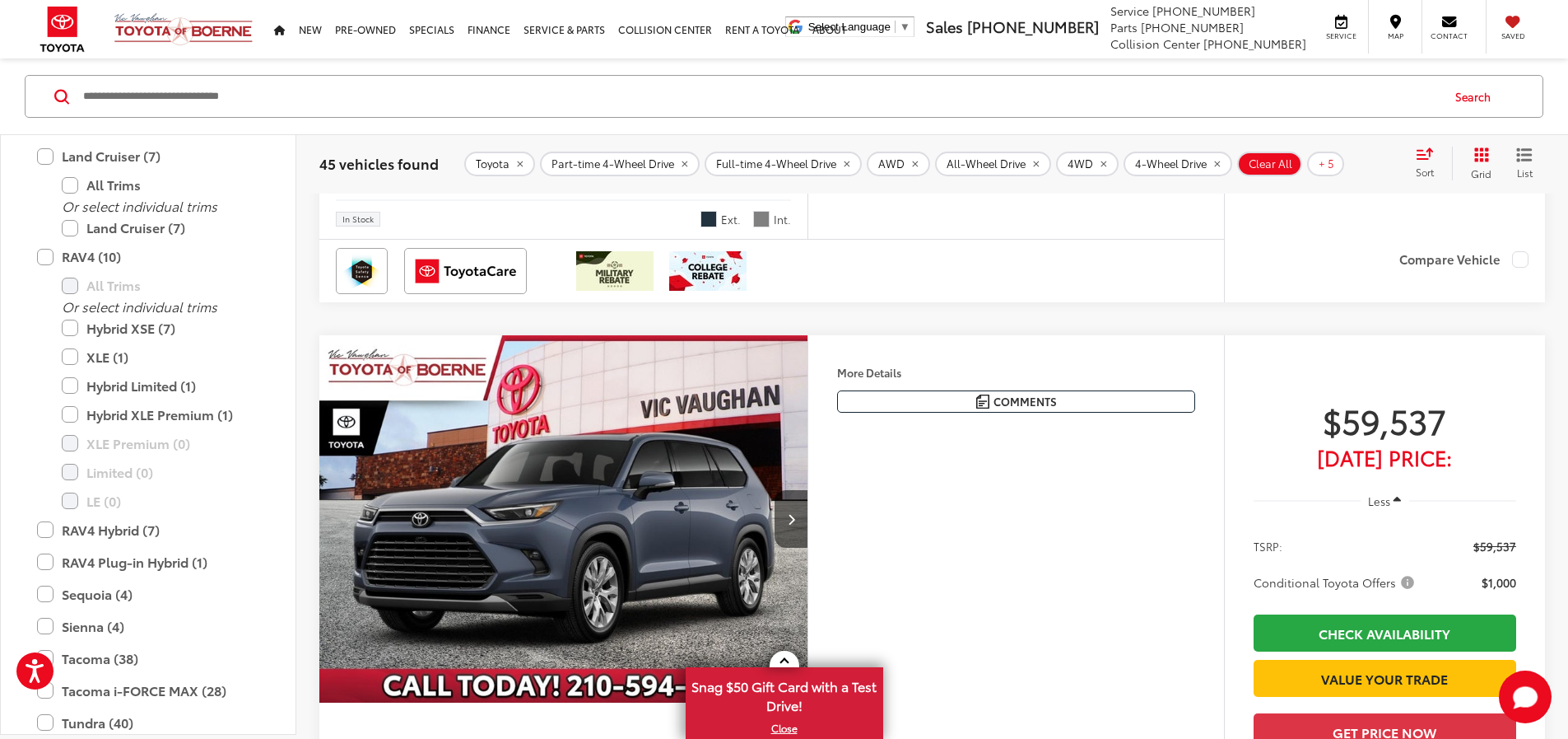
click at [1418, 163] on div "Sort" at bounding box center [1430, 162] width 44 height 33
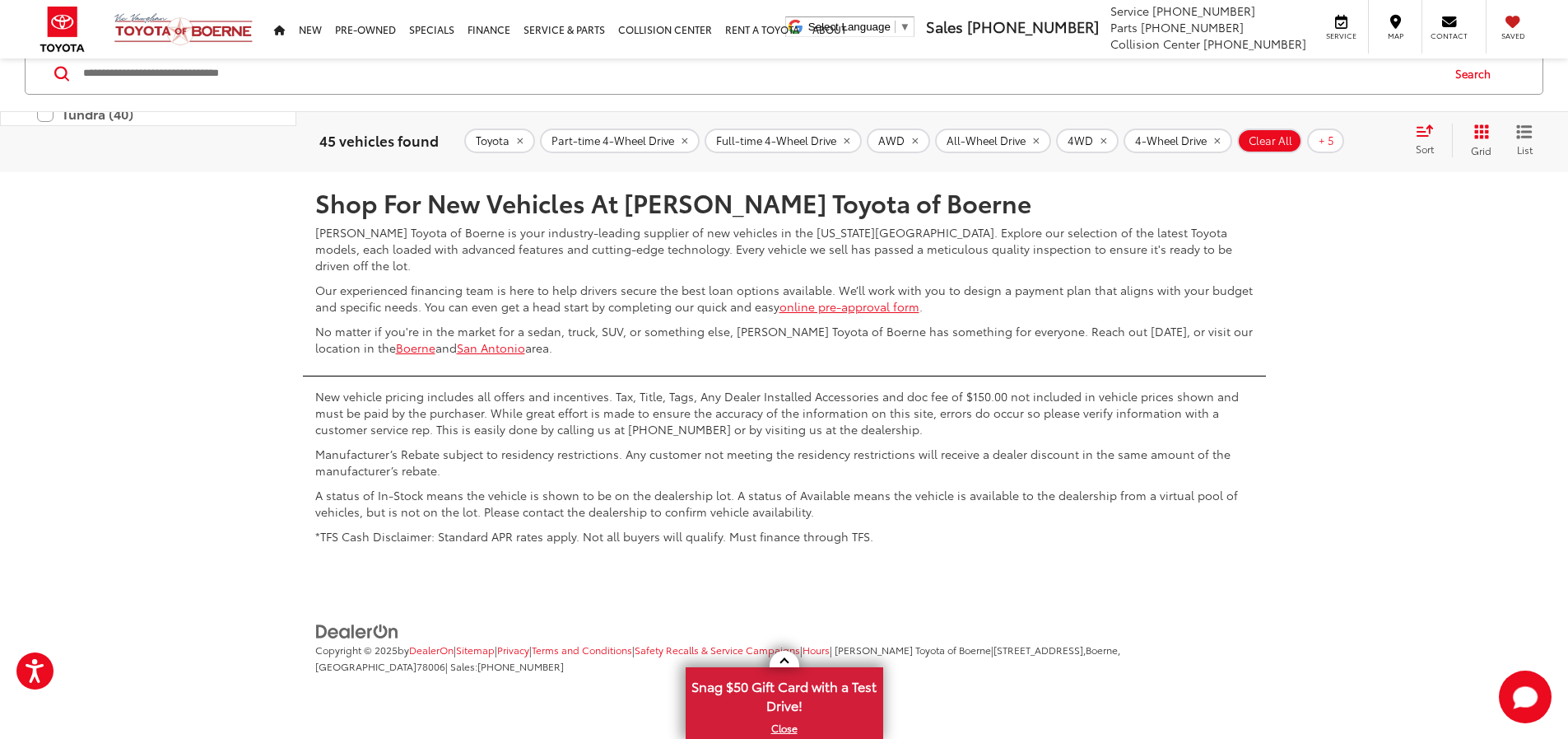
scroll to position [8502, 0]
click at [1262, 138] on link "2" at bounding box center [1275, 123] width 26 height 30
click at [1287, 138] on link "3" at bounding box center [1299, 123] width 26 height 30
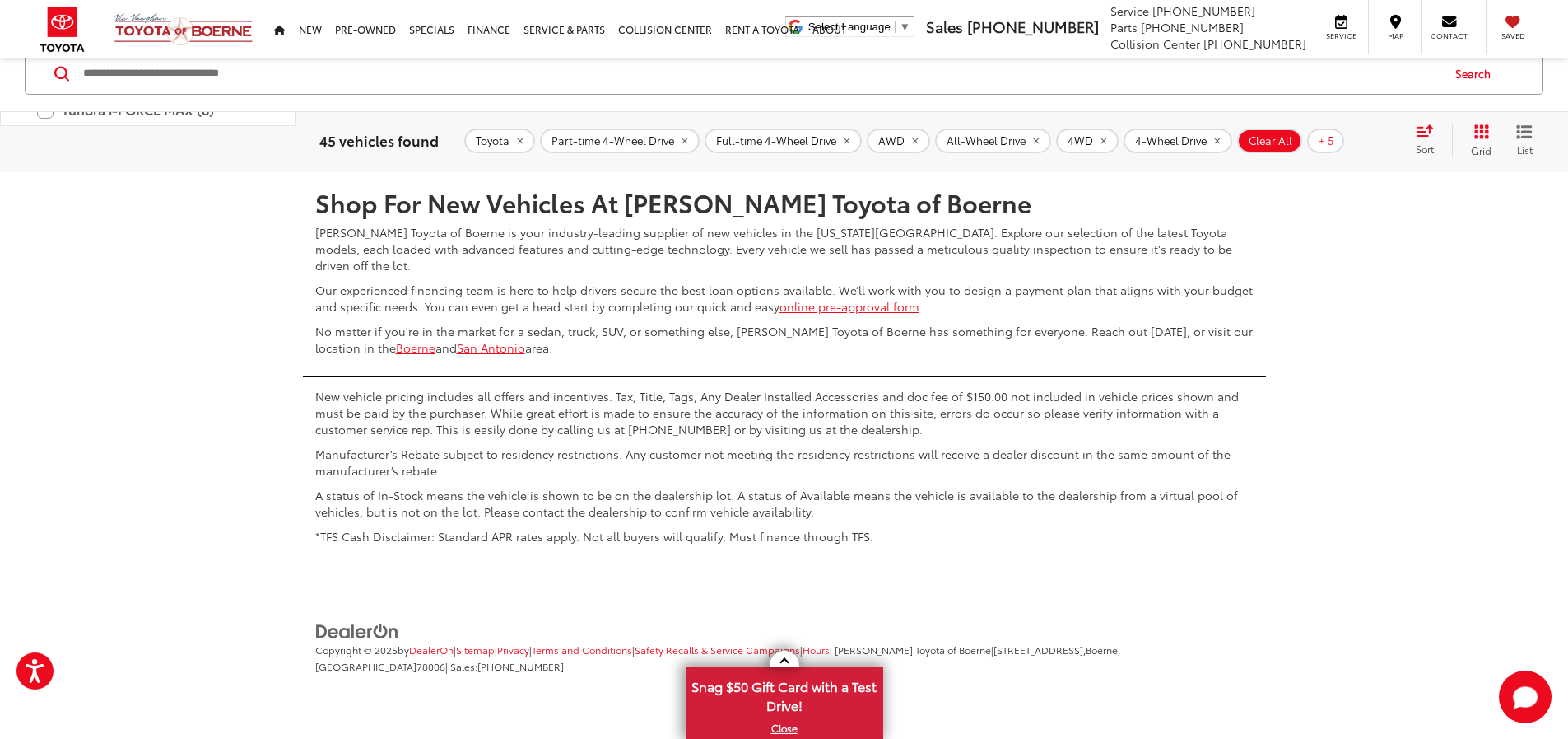
click at [1312, 138] on link "4" at bounding box center [1324, 123] width 26 height 30
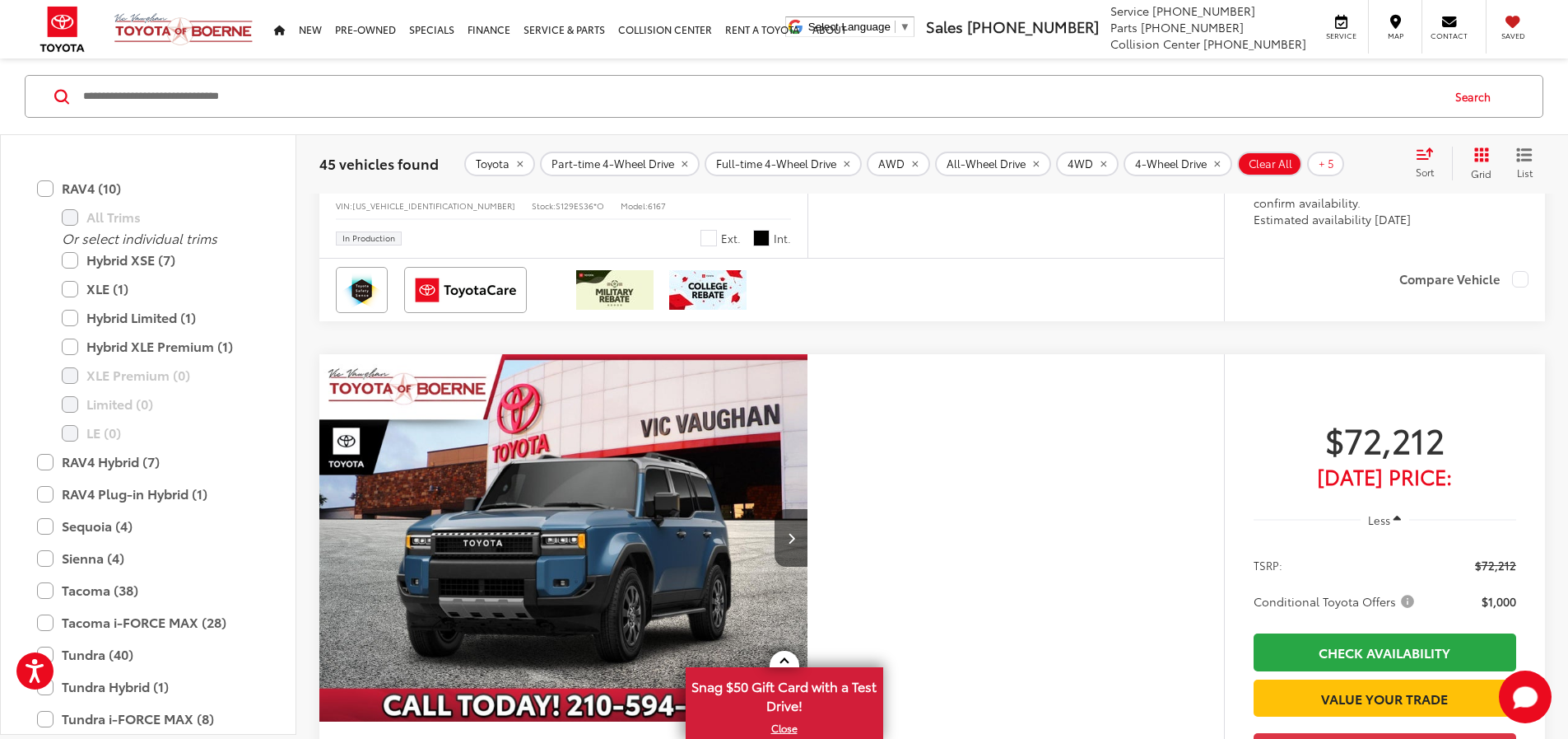
scroll to position [4877, 0]
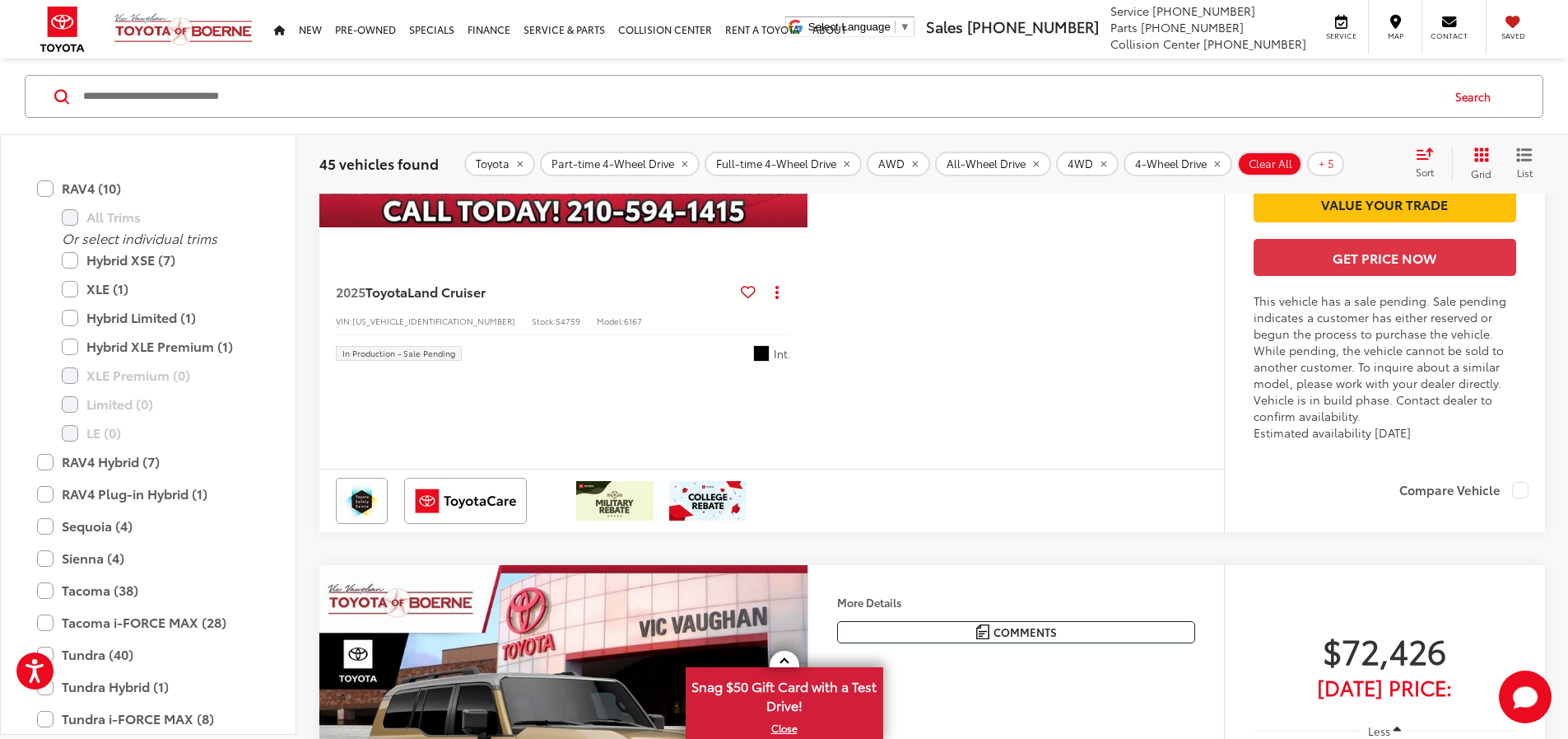
click at [1266, 157] on span "Clear All" at bounding box center [1270, 163] width 44 height 13
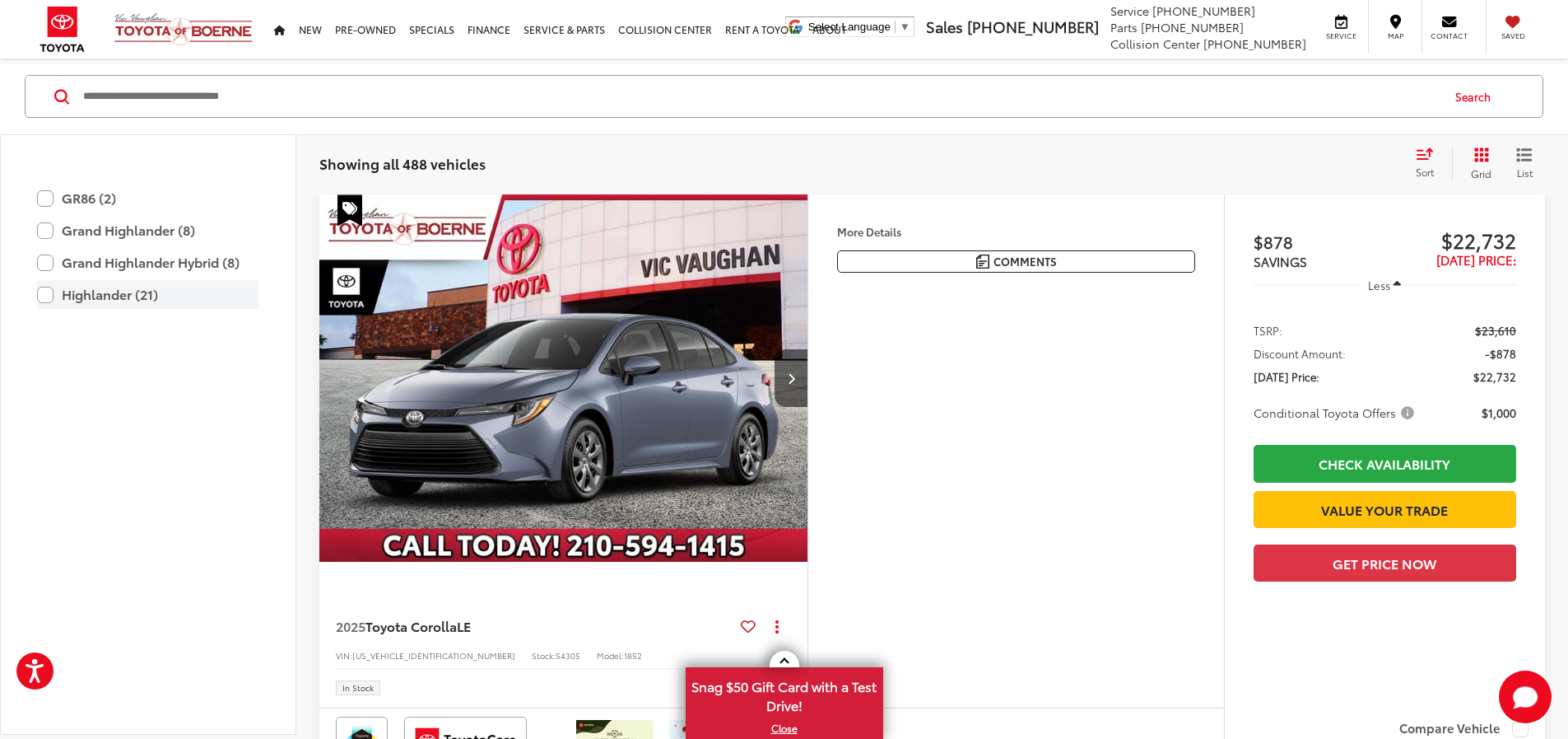
scroll to position [248, 0]
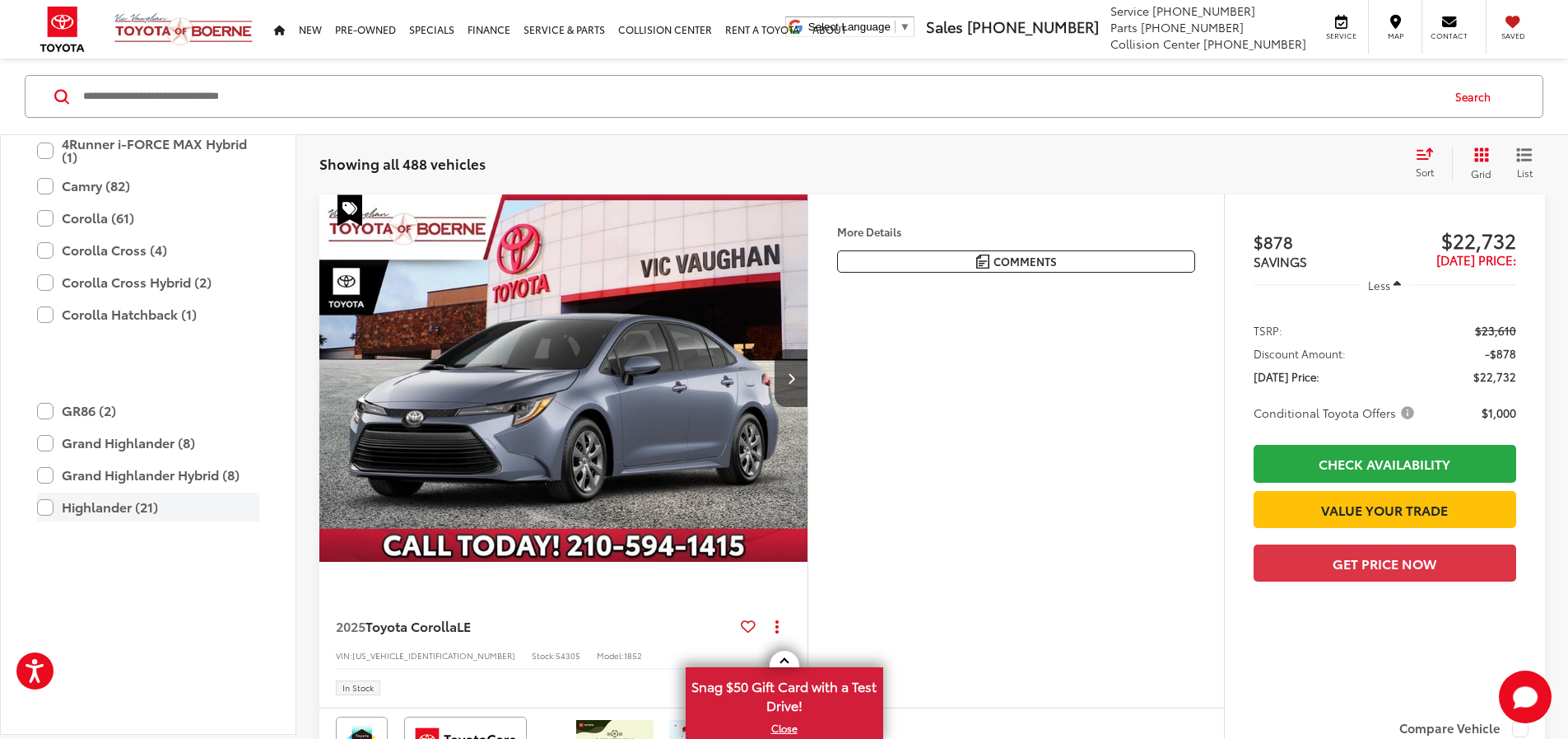
click at [144, 589] on div at bounding box center [148, 605] width 255 height 32
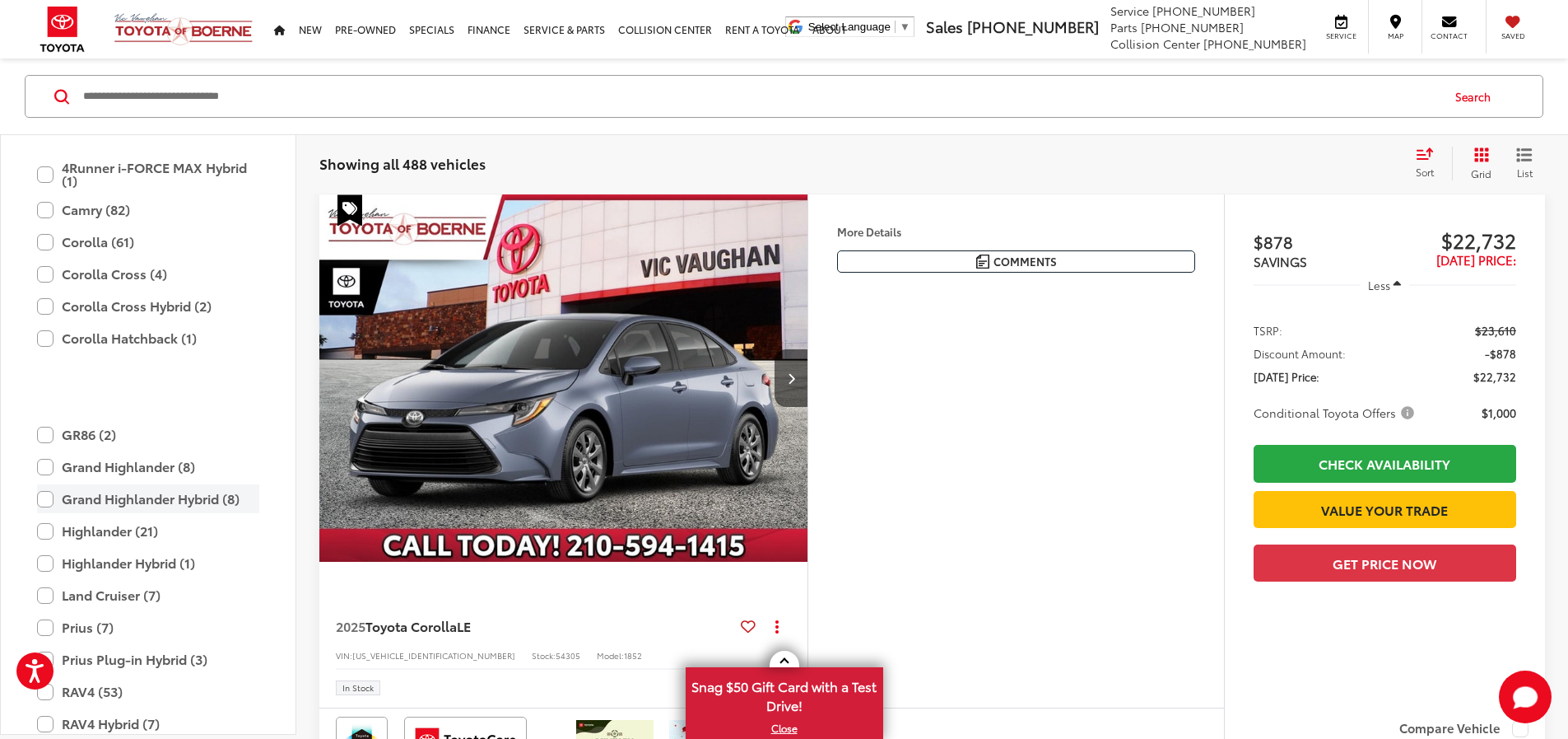
scroll to position [248, 0]
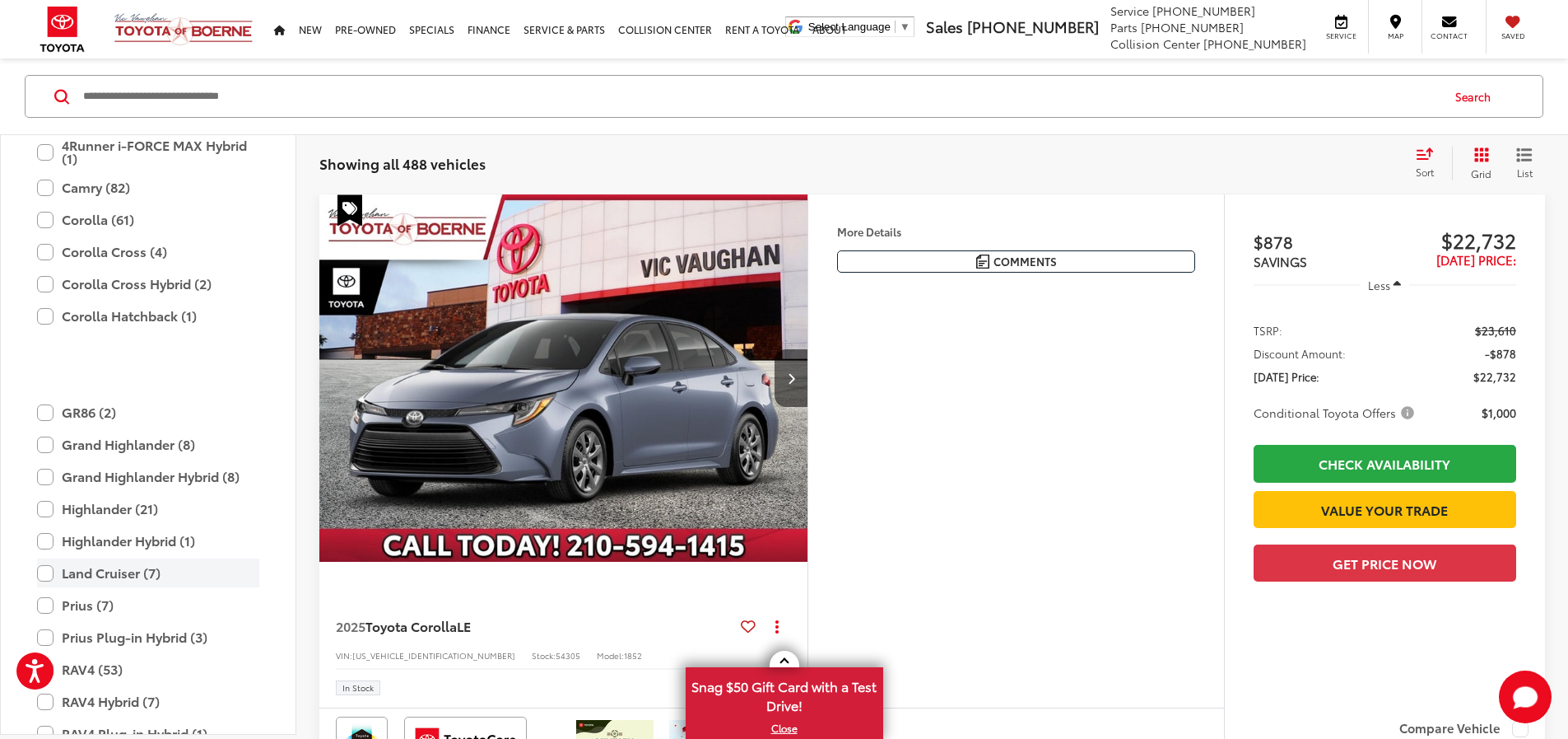
click at [138, 577] on label "Land Cruiser (7)" at bounding box center [148, 573] width 222 height 29
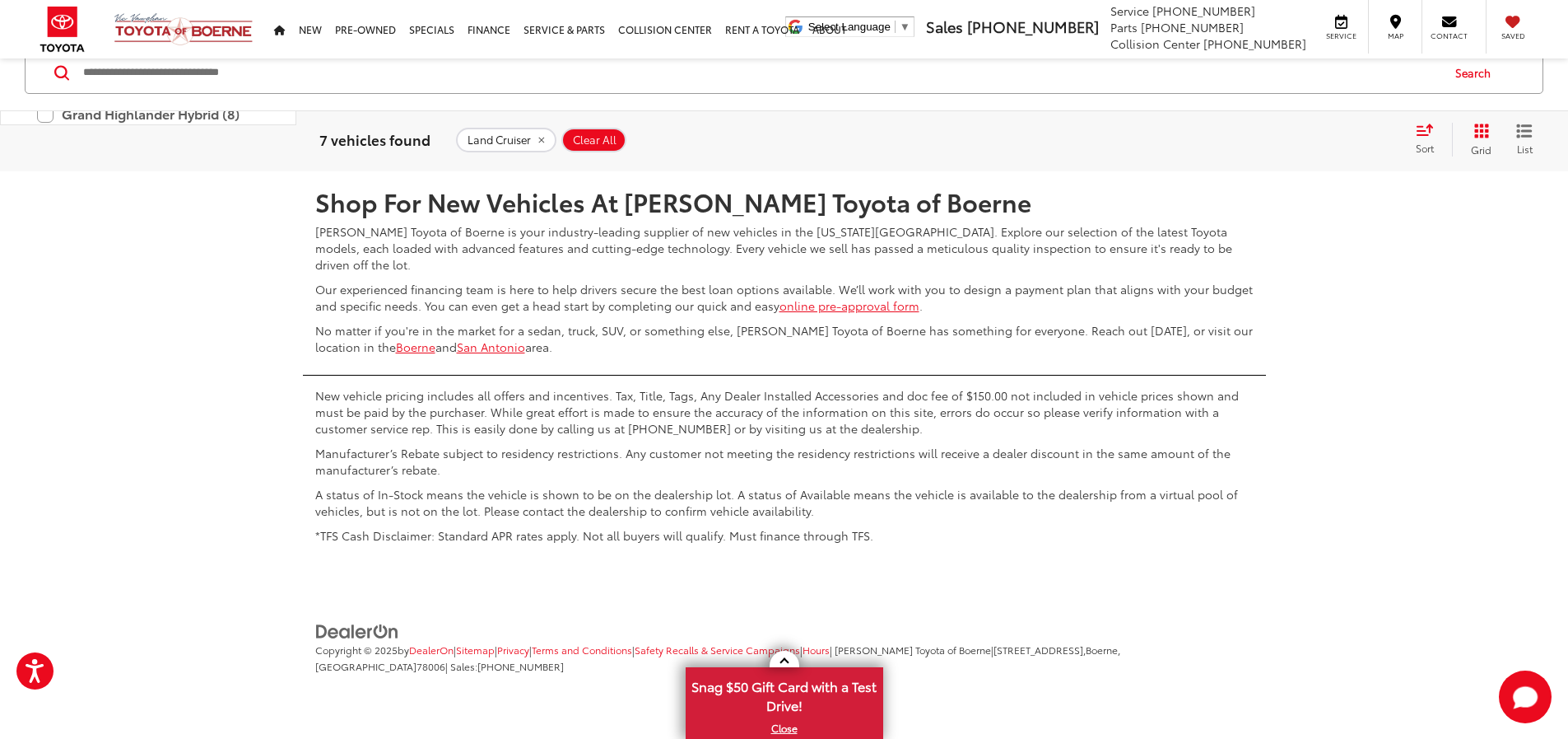
scroll to position [4712, 0]
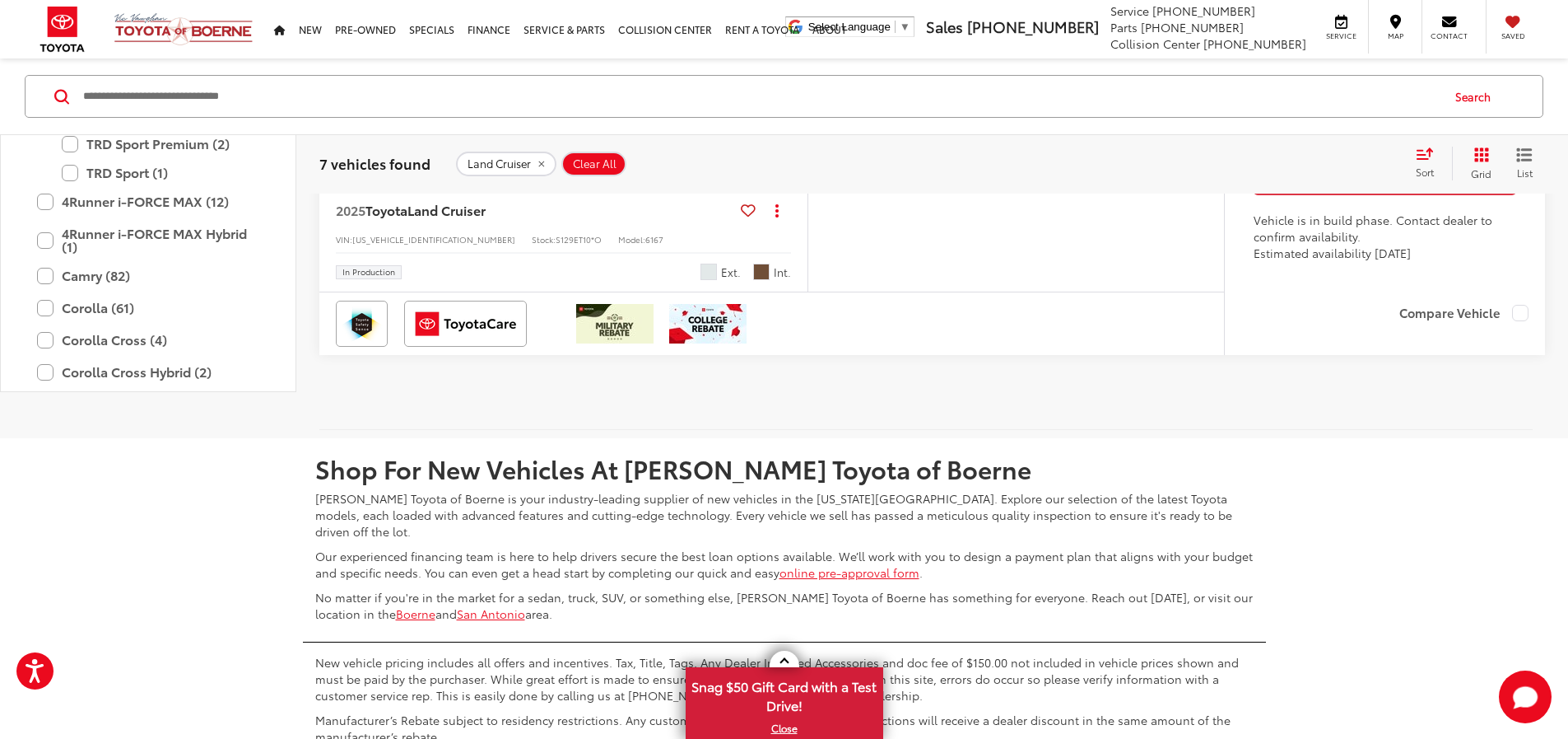
scroll to position [182, 0]
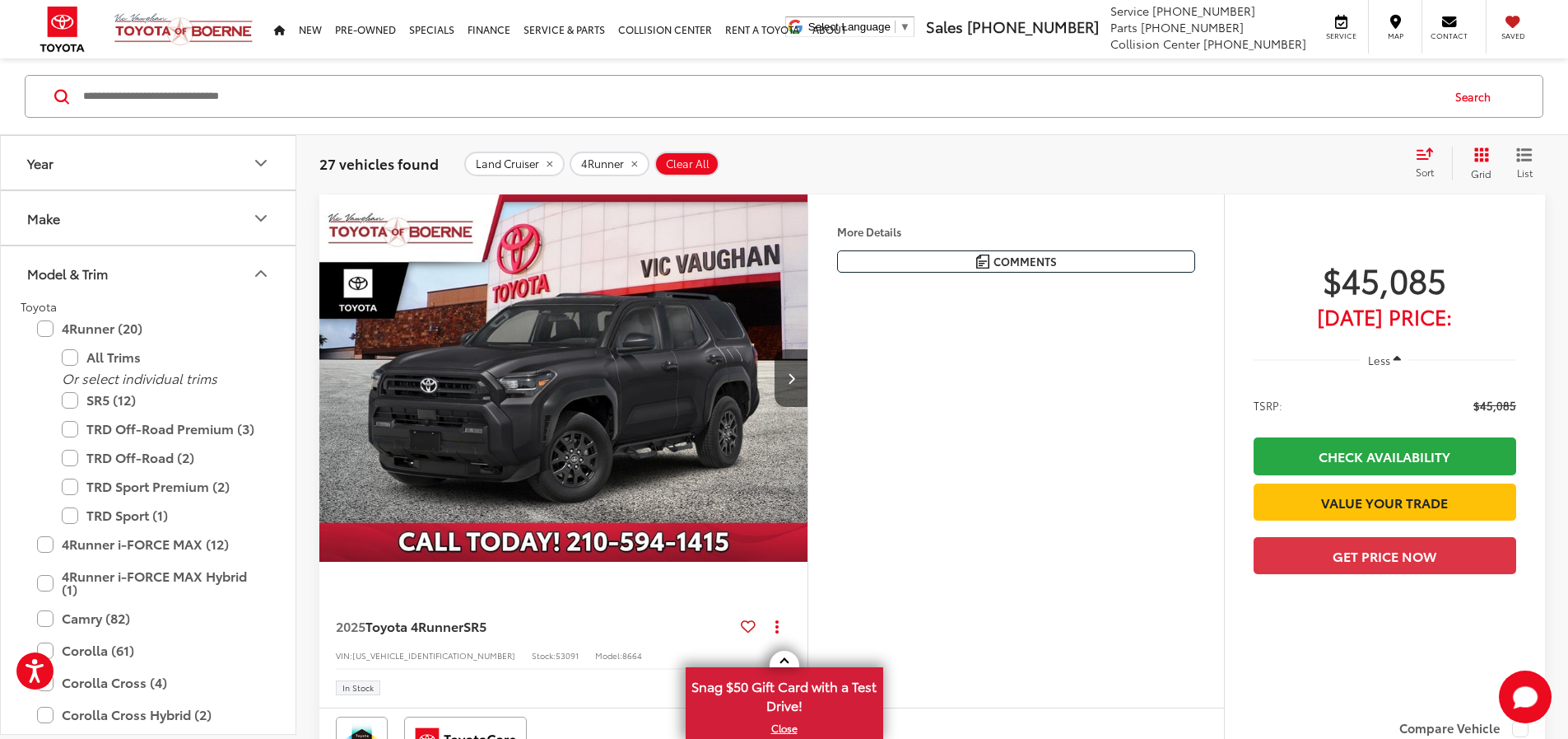
click at [548, 161] on icon "remove Land%20Cruiser" at bounding box center [549, 163] width 11 height 10
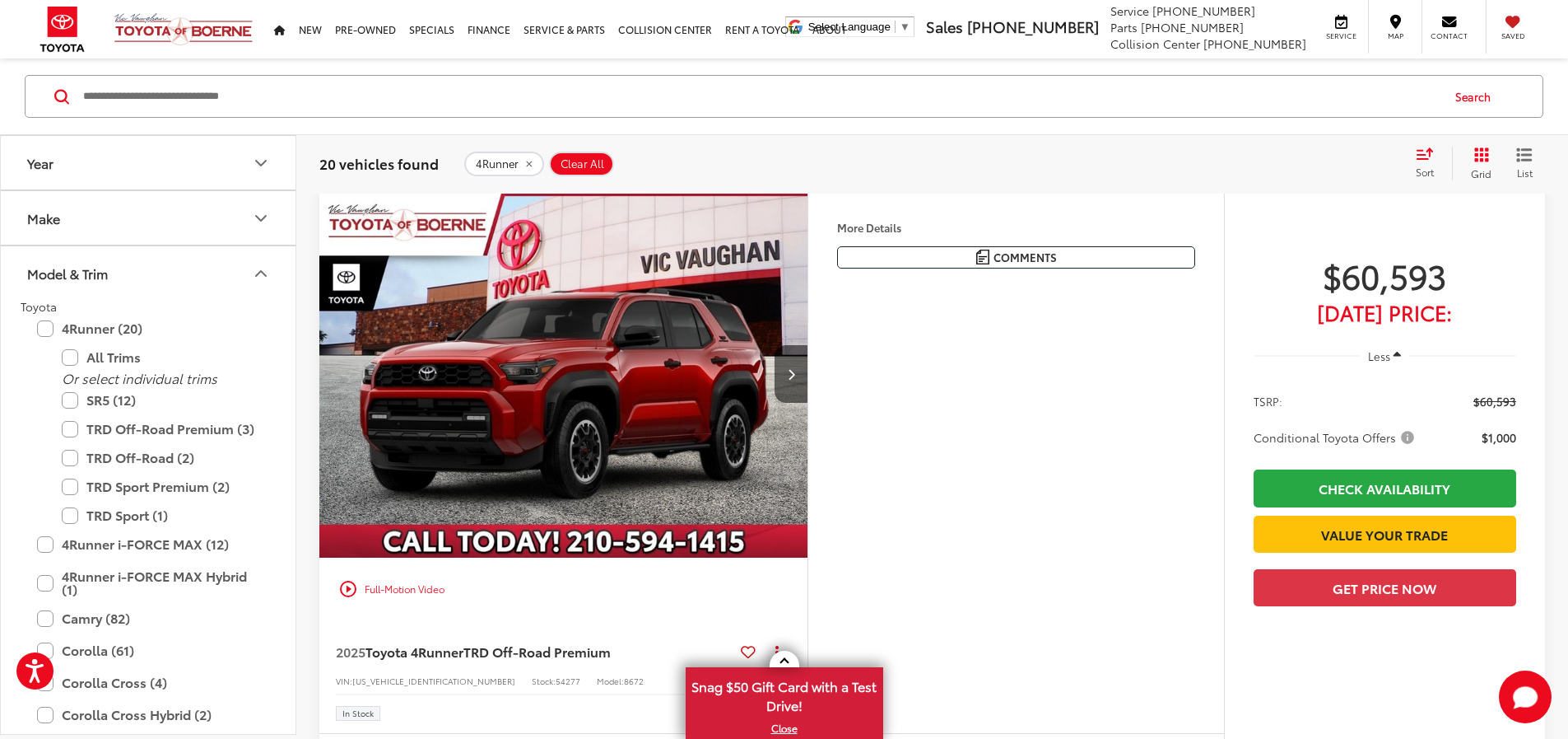
scroll to position [4283, 0]
